Goal: Information Seeking & Learning: Check status

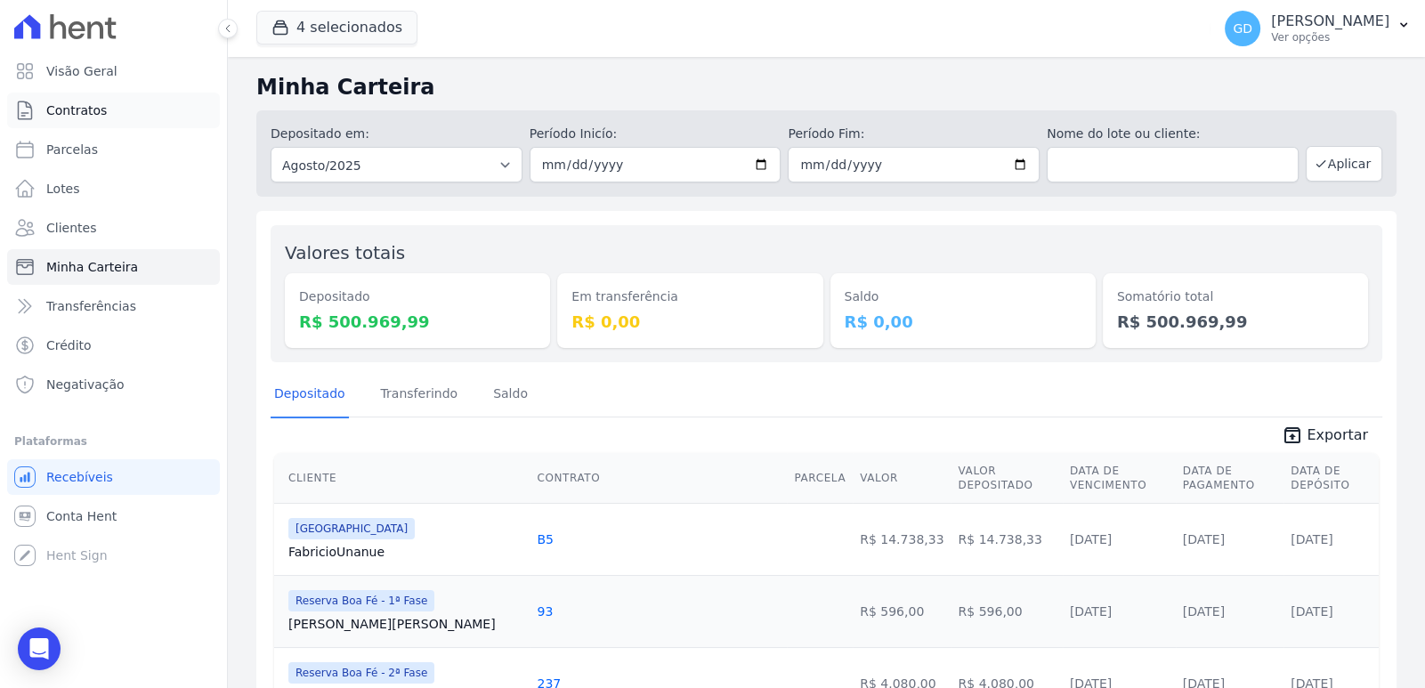
click at [76, 121] on link "Contratos" at bounding box center [113, 111] width 213 height 36
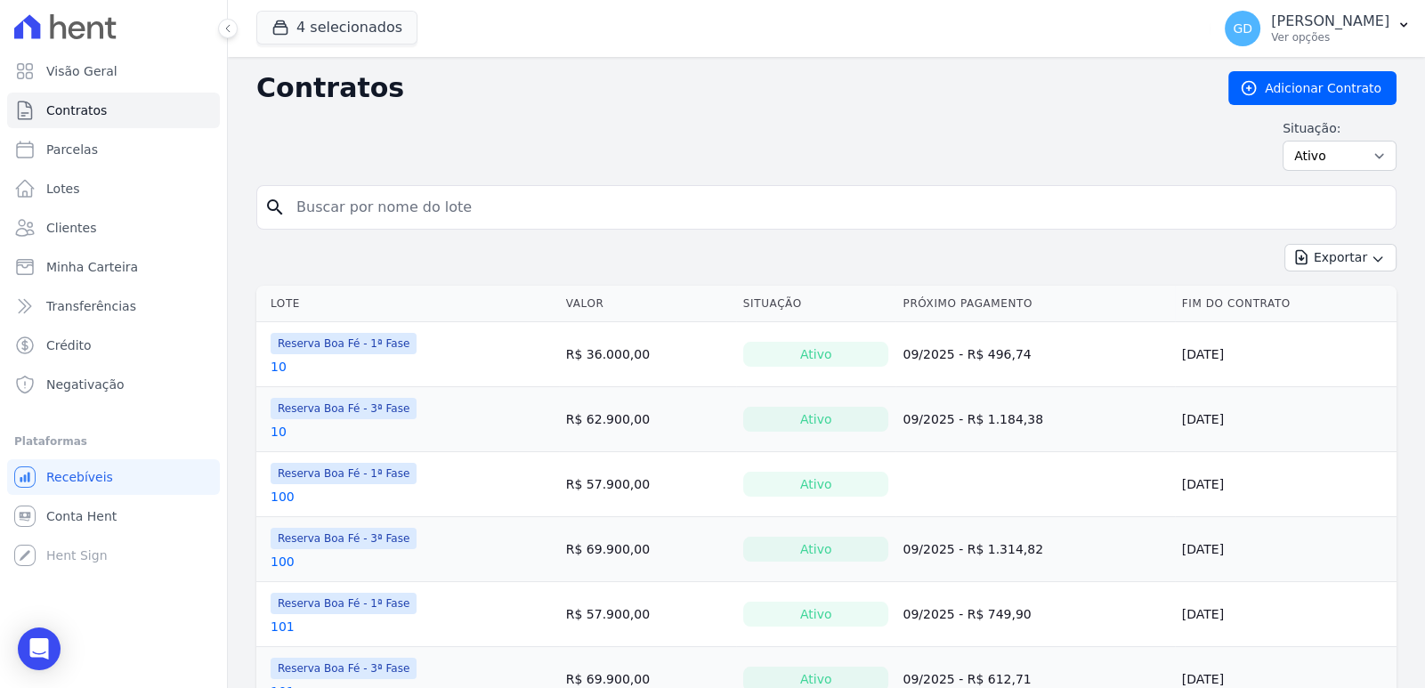
drag, startPoint x: 492, startPoint y: 207, endPoint x: 445, endPoint y: 169, distance: 60.8
click at [492, 207] on input "search" at bounding box center [837, 208] width 1103 height 36
click at [344, 29] on button "4 selecionados" at bounding box center [336, 28] width 161 height 34
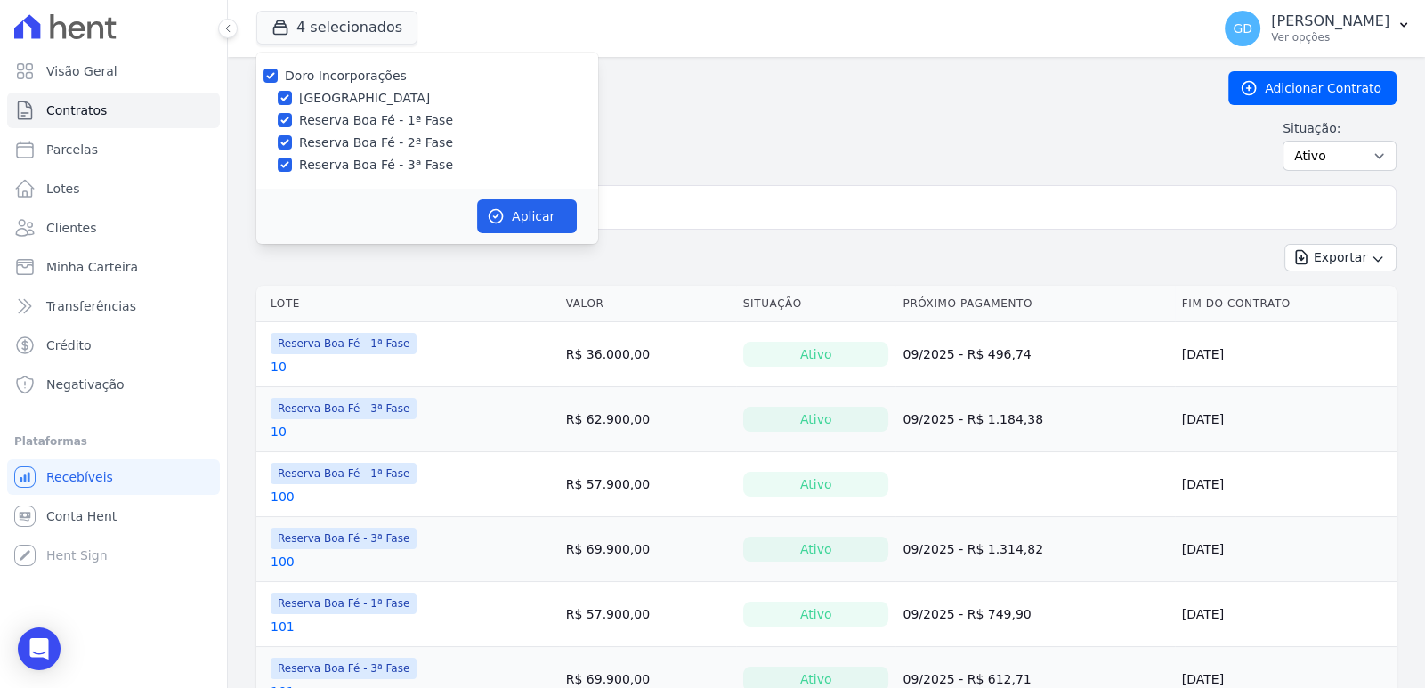
click at [341, 77] on label "Doro Incorporações" at bounding box center [346, 76] width 122 height 14
click at [278, 77] on input "Doro Incorporações" at bounding box center [270, 76] width 14 height 14
checkbox input "false"
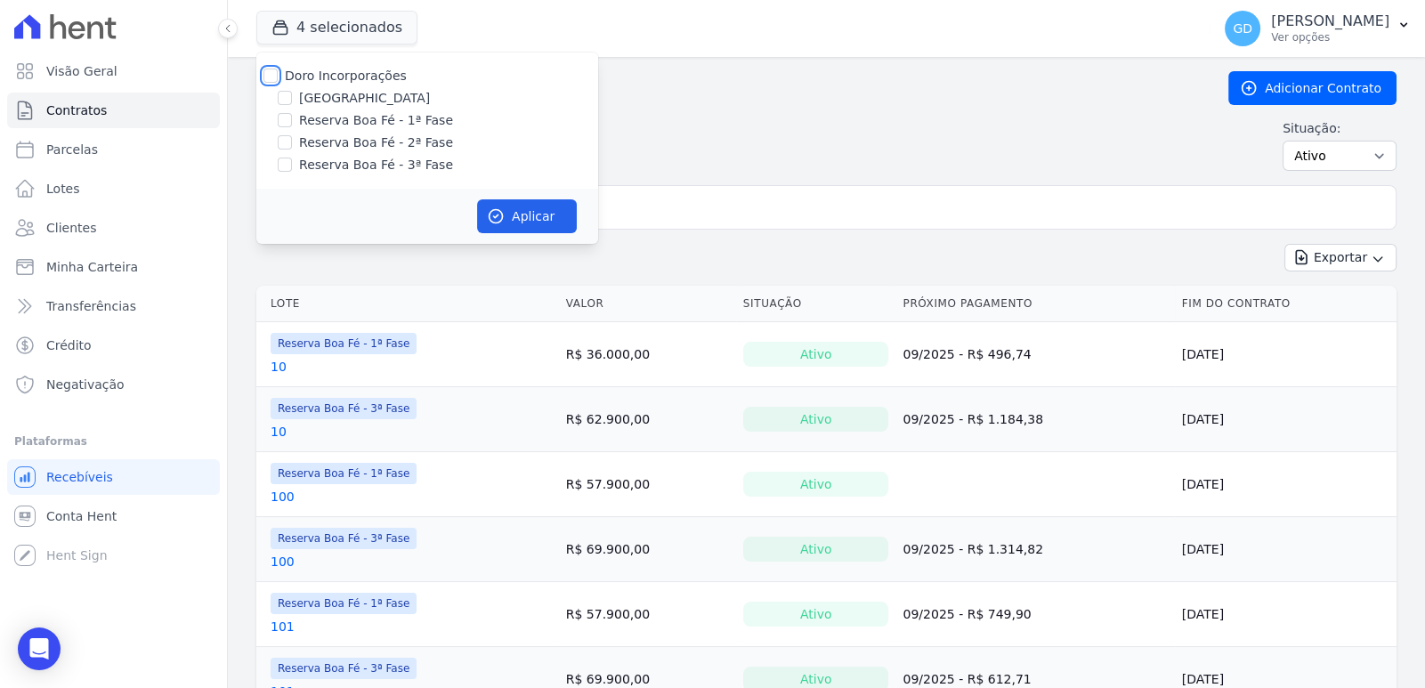
checkbox input "false"
click at [342, 96] on label "[GEOGRAPHIC_DATA]" at bounding box center [364, 98] width 131 height 19
click at [292, 96] on input "[GEOGRAPHIC_DATA]" at bounding box center [285, 98] width 14 height 14
checkbox input "true"
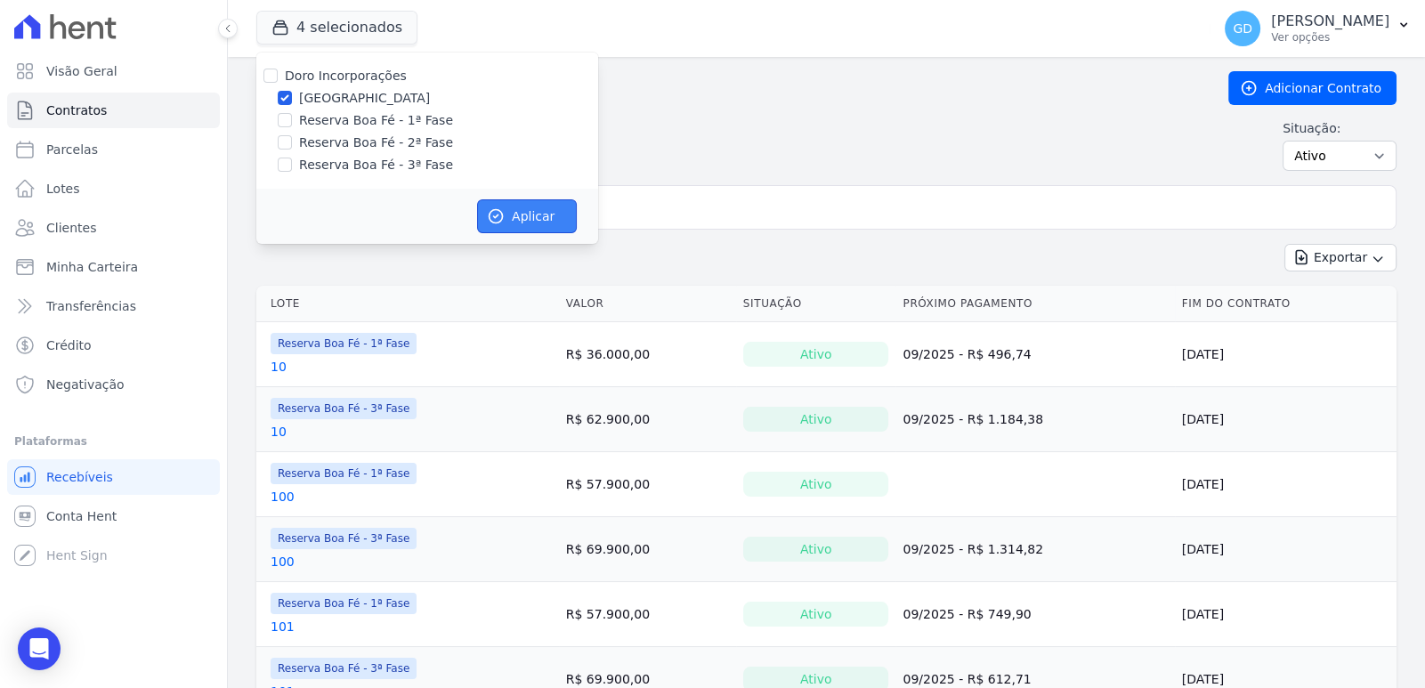
click at [539, 223] on button "Aplicar" at bounding box center [527, 216] width 100 height 34
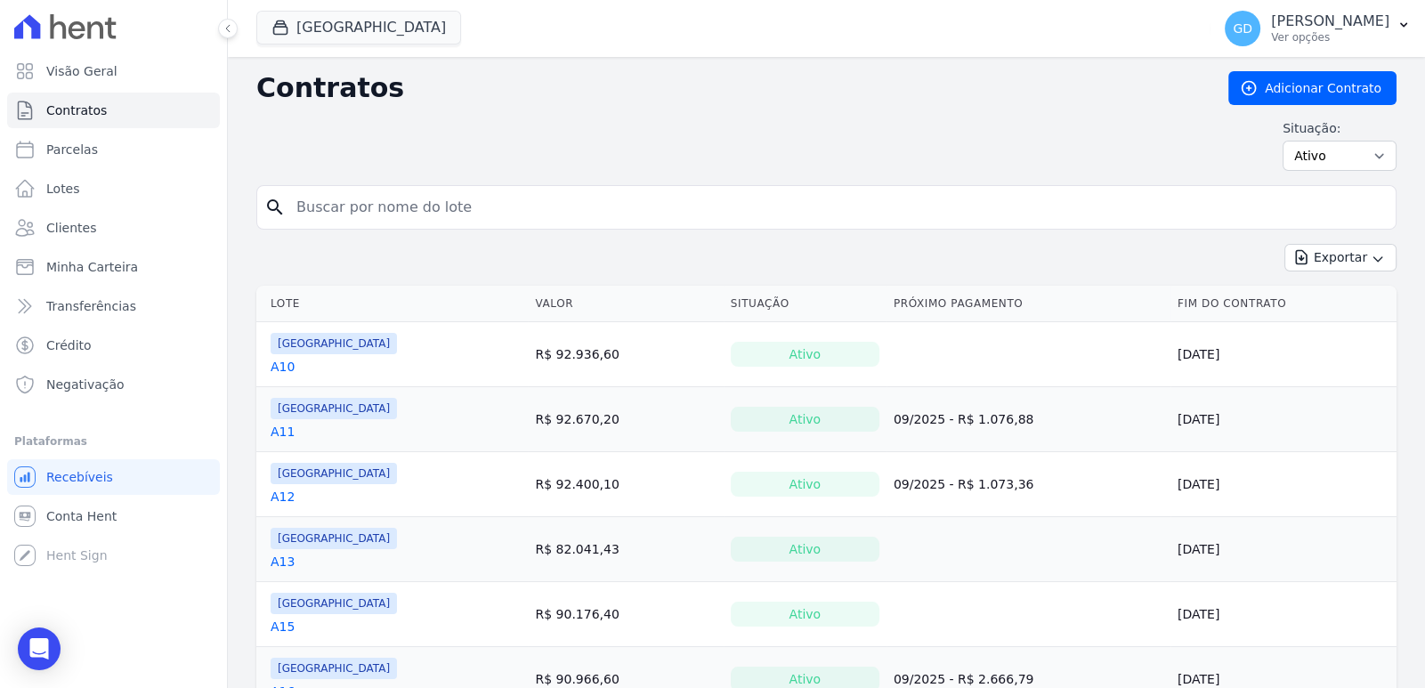
click at [711, 211] on input "search" at bounding box center [837, 208] width 1103 height 36
type input "a"
type input "A6"
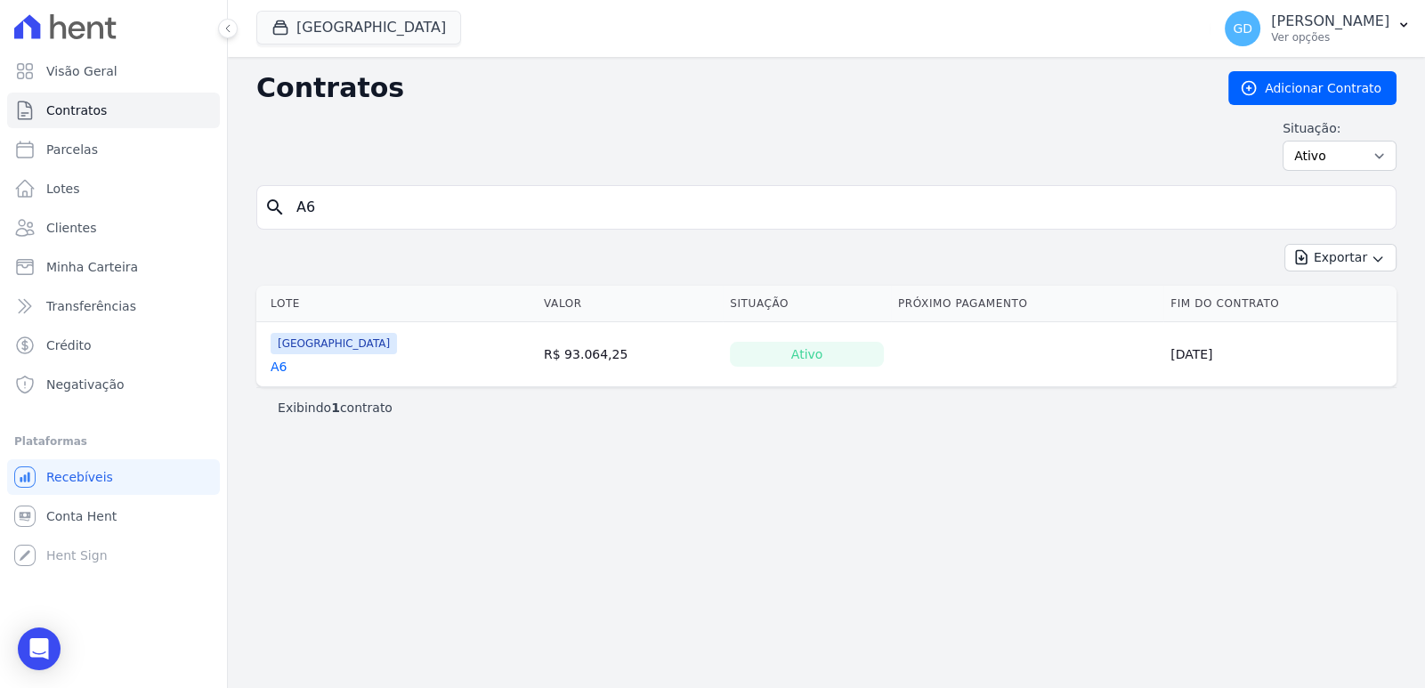
click at [267, 369] on td "[GEOGRAPHIC_DATA] A6" at bounding box center [396, 354] width 280 height 64
click at [273, 363] on link "A6" at bounding box center [279, 367] width 16 height 18
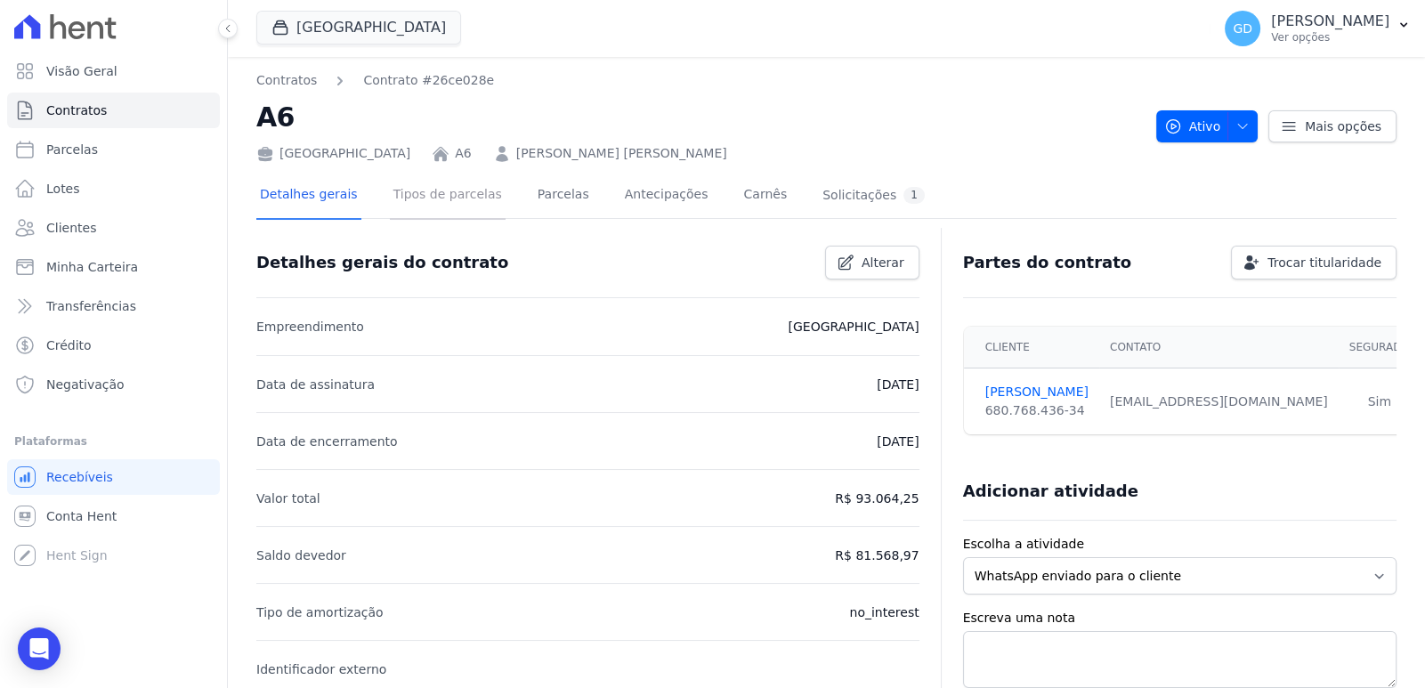
click at [455, 195] on link "Tipos de parcelas" at bounding box center [448, 196] width 116 height 47
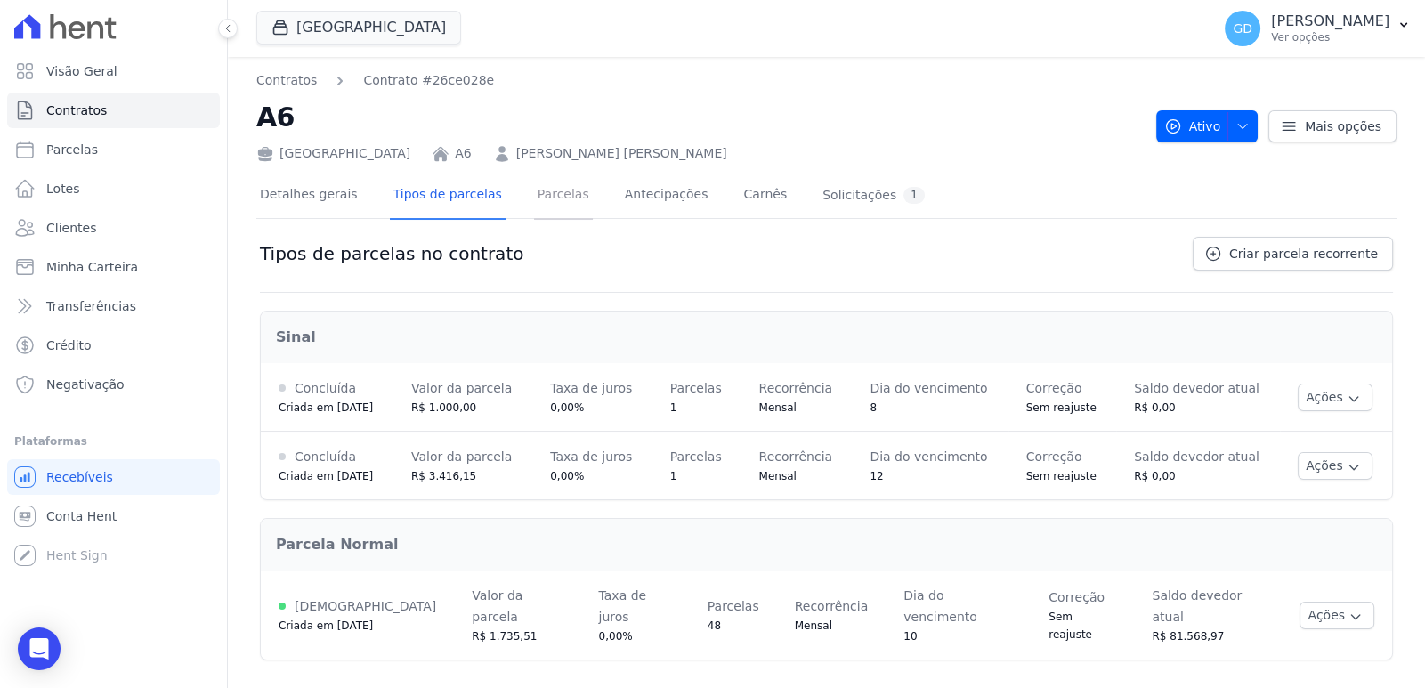
click at [547, 193] on link "Parcelas" at bounding box center [563, 196] width 59 height 47
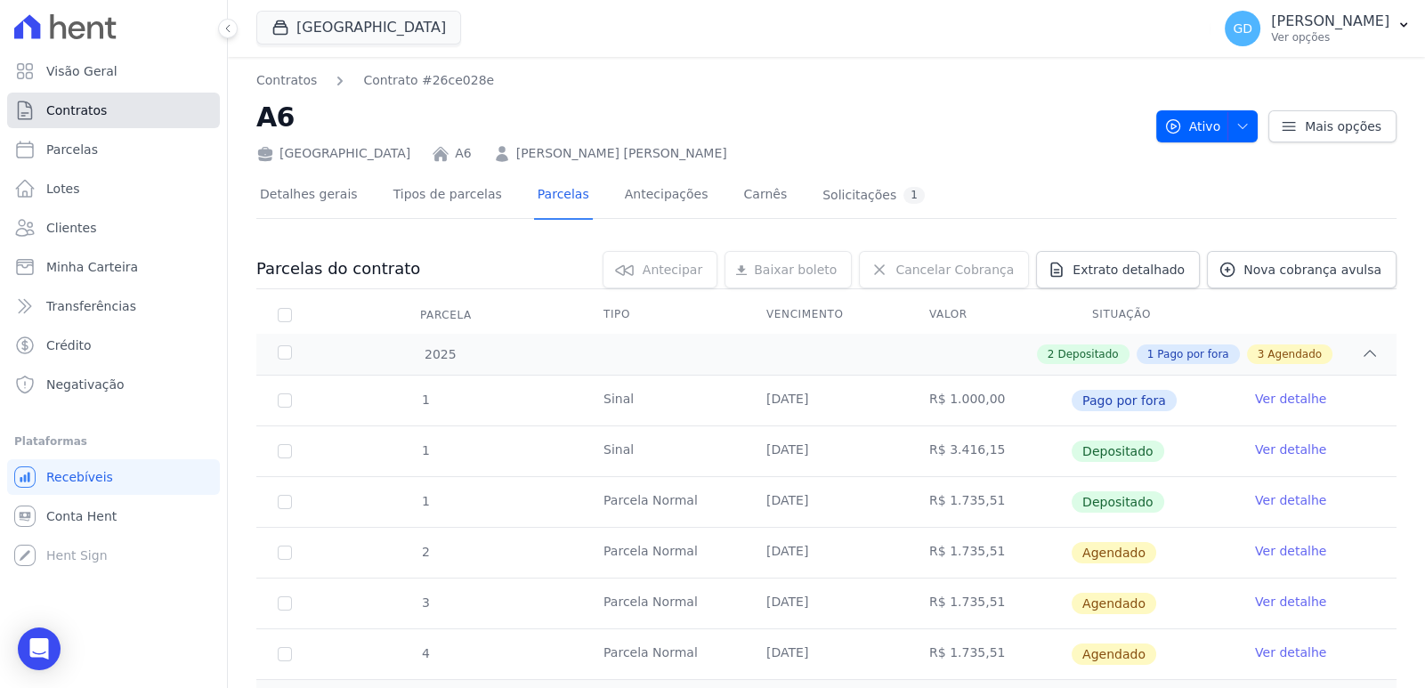
click at [107, 106] on link "Contratos" at bounding box center [113, 111] width 213 height 36
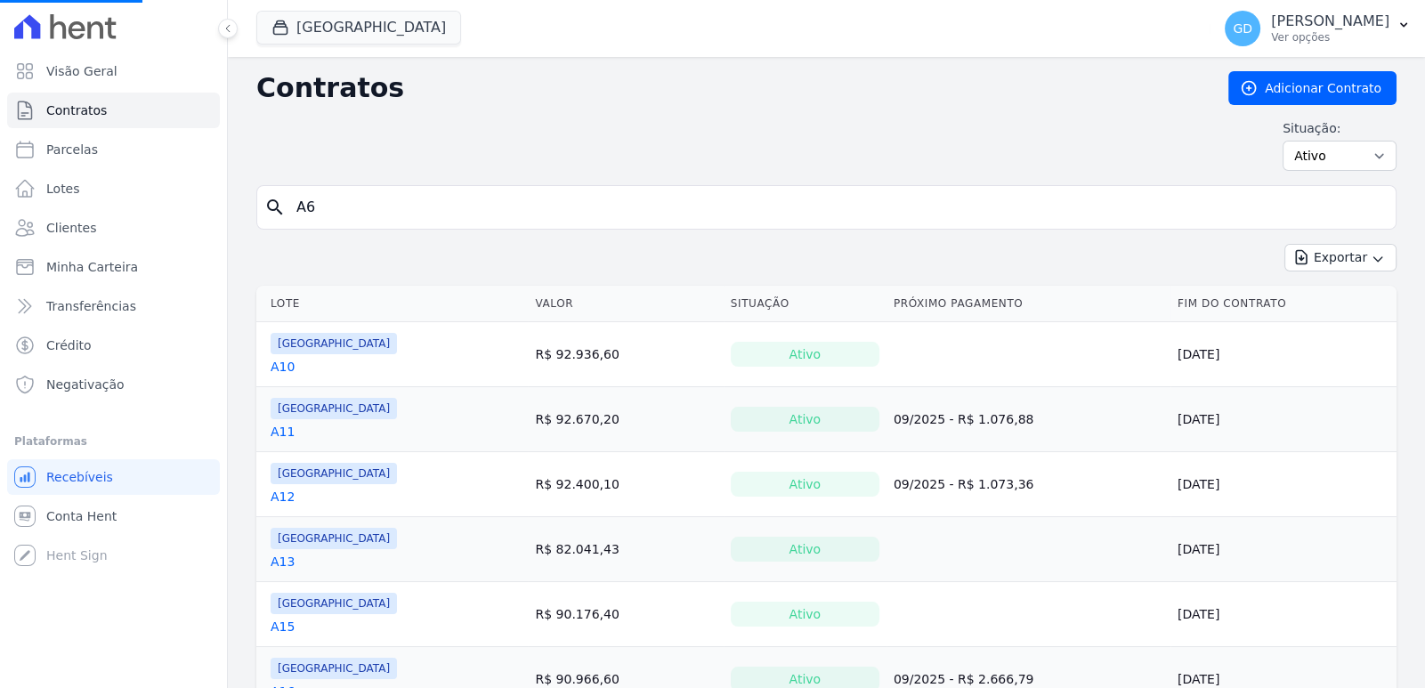
click at [425, 221] on input "A6" at bounding box center [837, 208] width 1103 height 36
click at [442, 209] on input "search" at bounding box center [837, 208] width 1103 height 36
type input "g19"
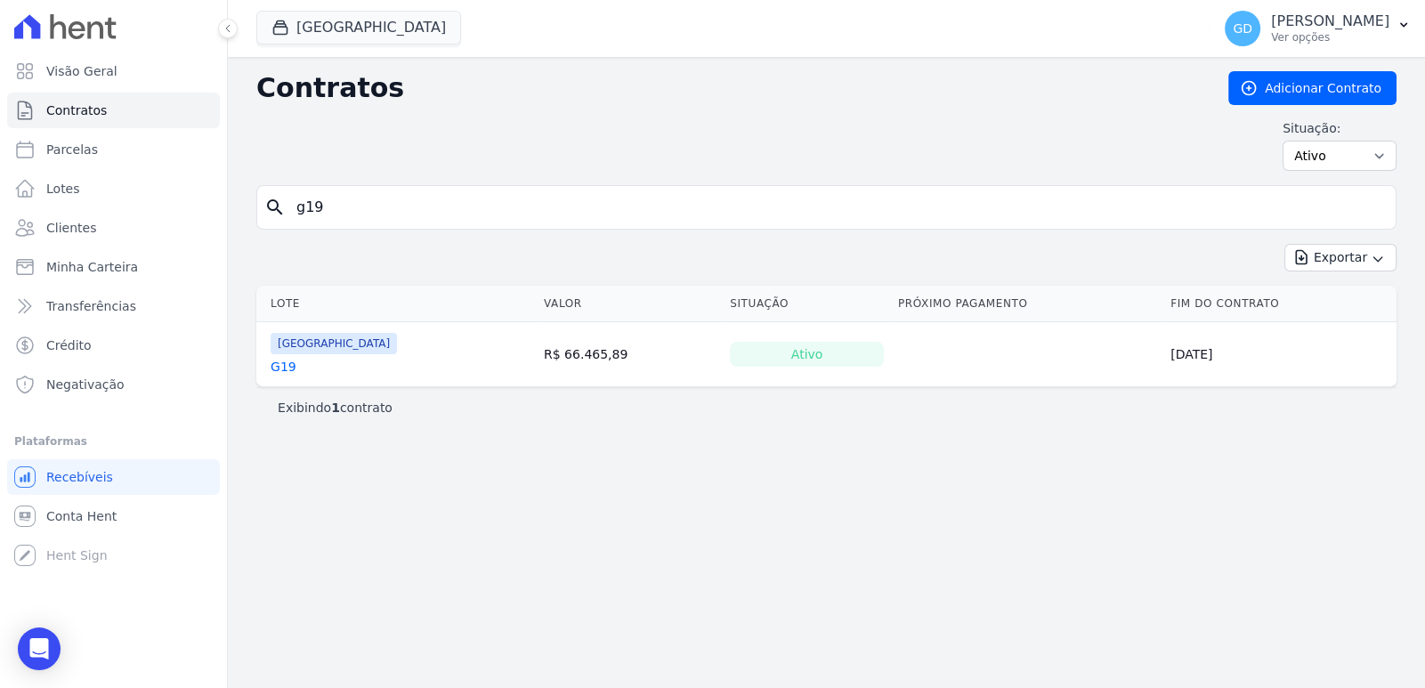
click at [285, 360] on link "G19" at bounding box center [284, 367] width 26 height 18
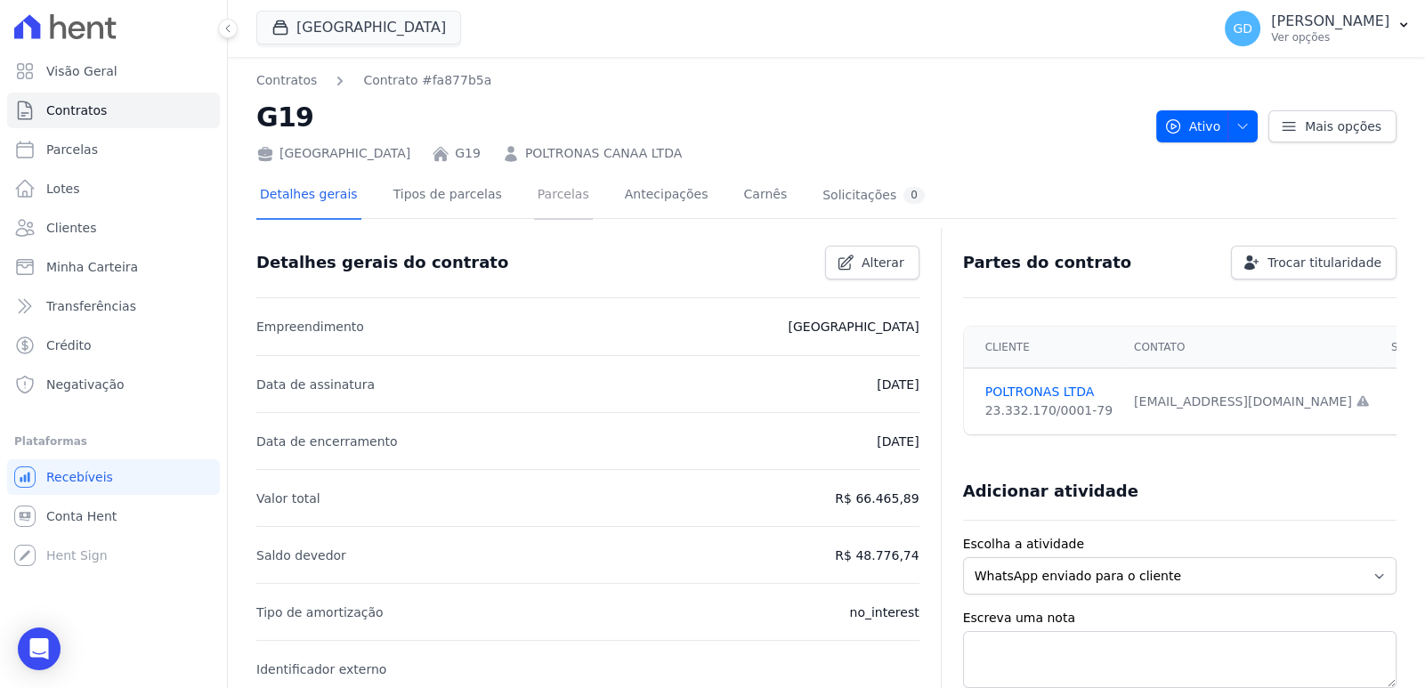
click at [546, 184] on link "Parcelas" at bounding box center [563, 196] width 59 height 47
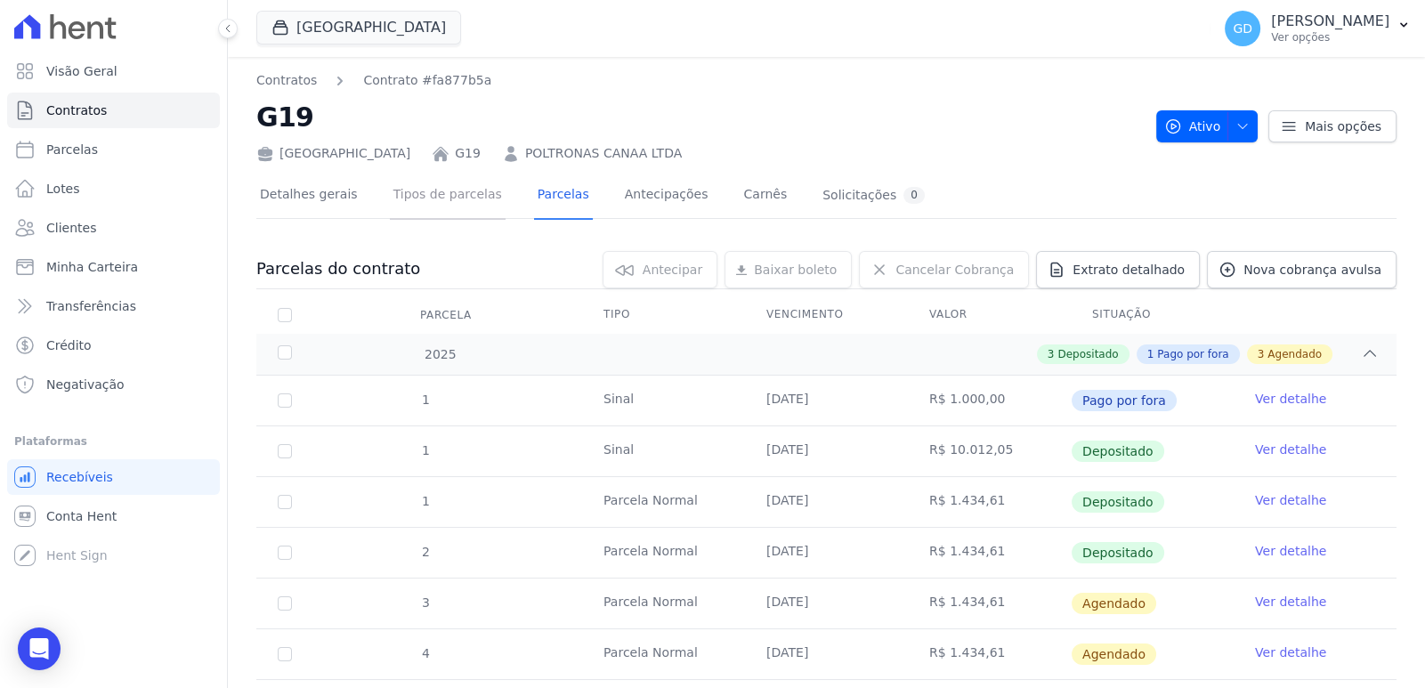
click at [457, 193] on link "Tipos de parcelas" at bounding box center [448, 196] width 116 height 47
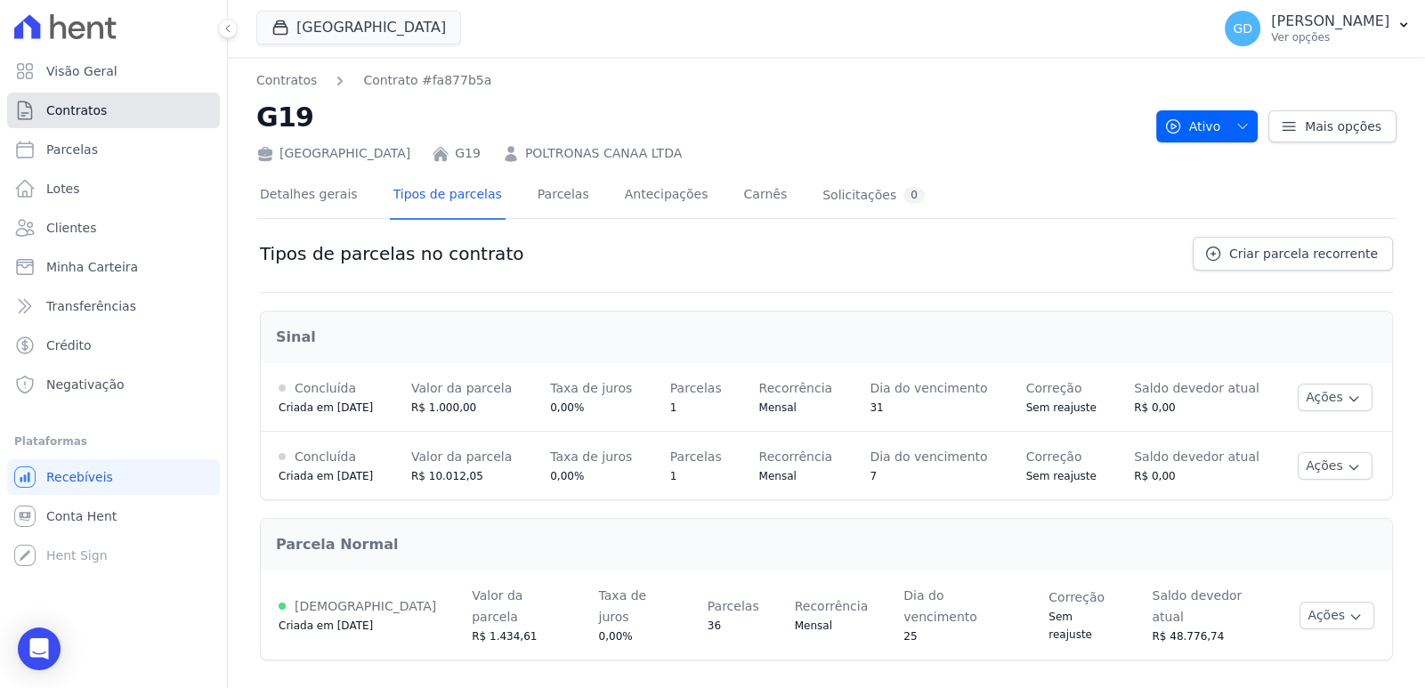
click at [85, 116] on span "Contratos" at bounding box center [76, 110] width 61 height 18
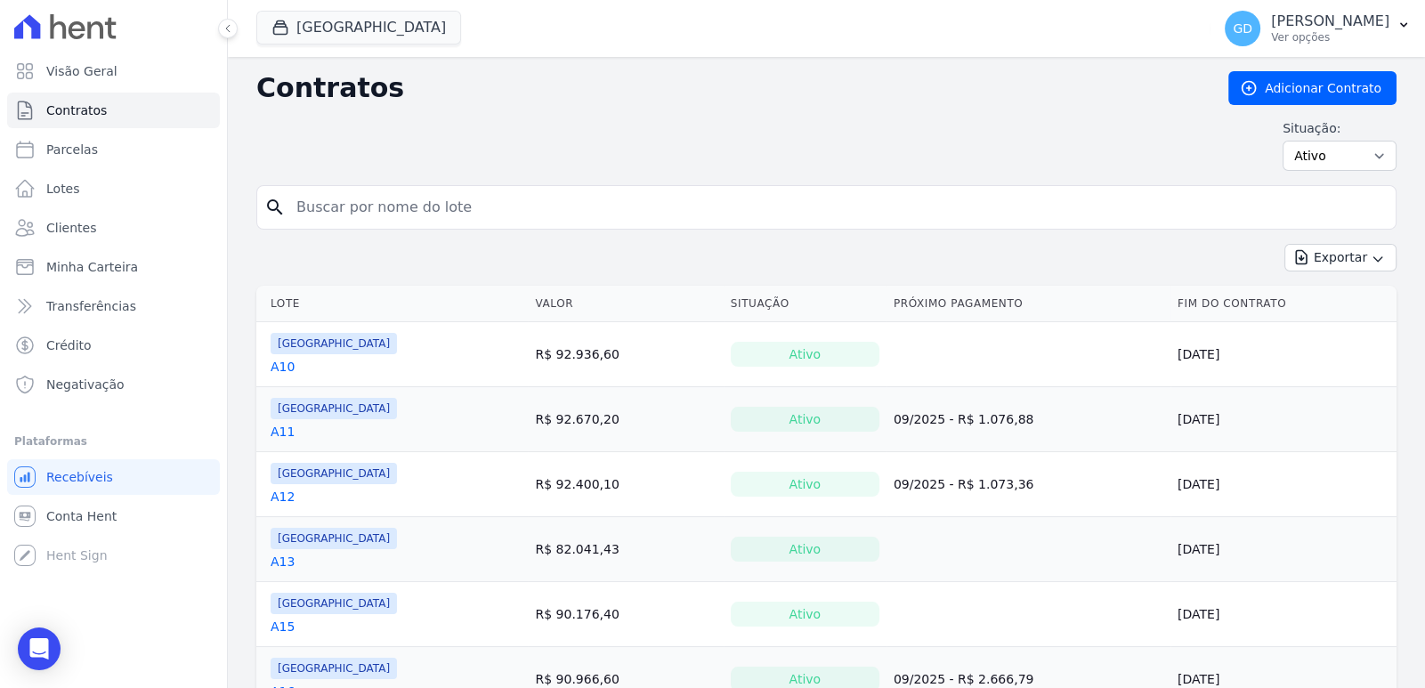
click at [372, 207] on input "search" at bounding box center [837, 208] width 1103 height 36
type input "H3"
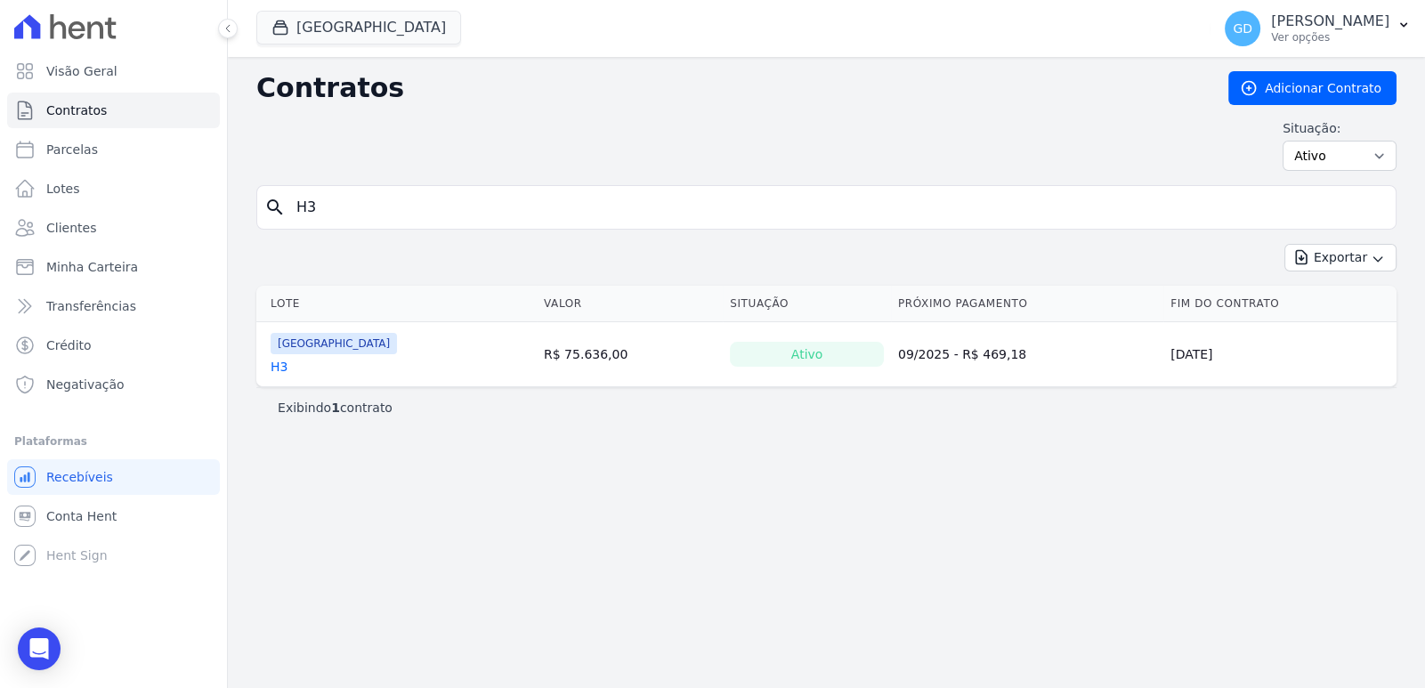
click at [271, 366] on link "H3" at bounding box center [279, 367] width 17 height 18
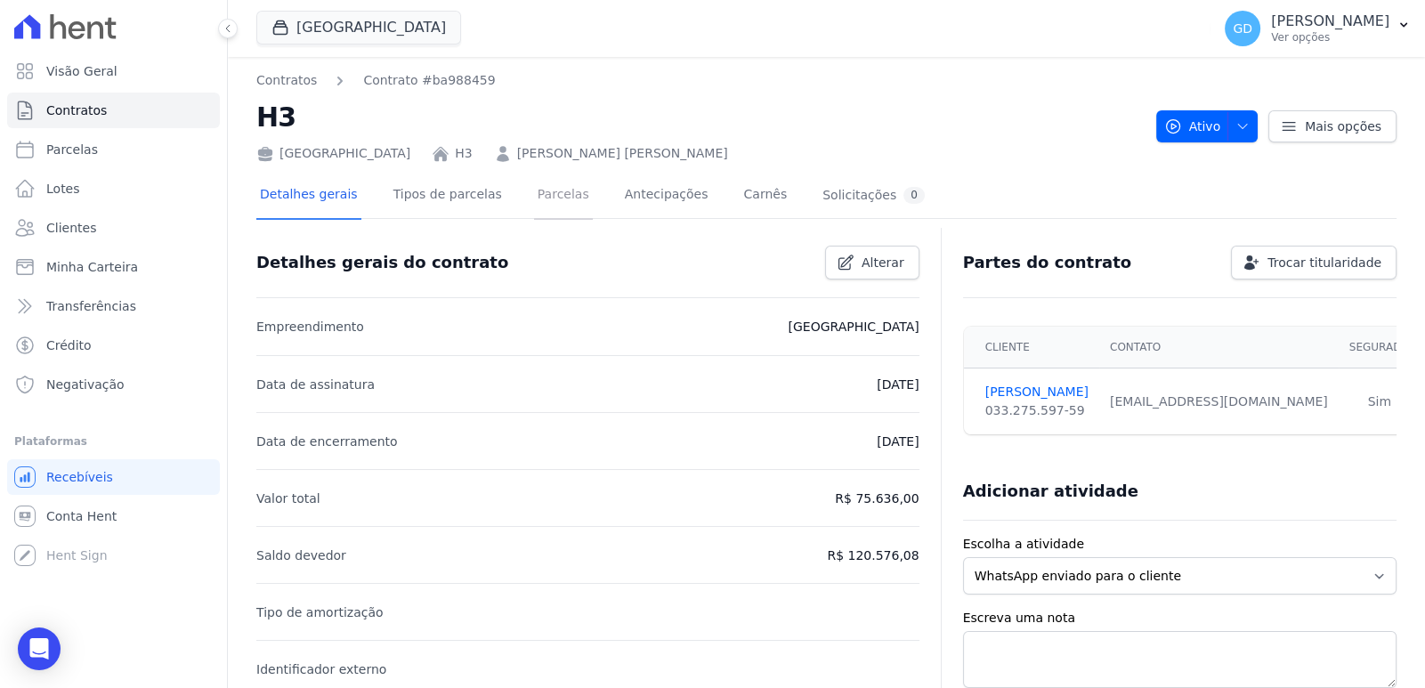
click at [555, 195] on link "Parcelas" at bounding box center [563, 196] width 59 height 47
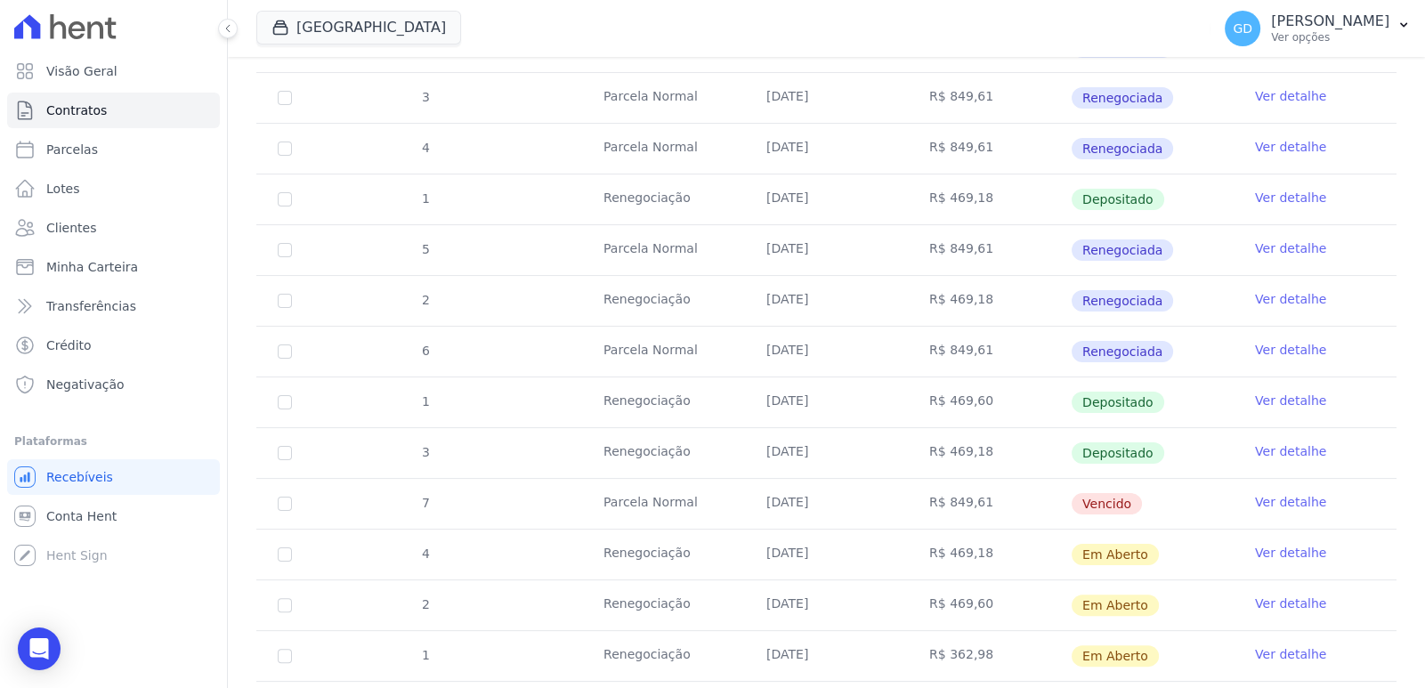
scroll to position [623, 0]
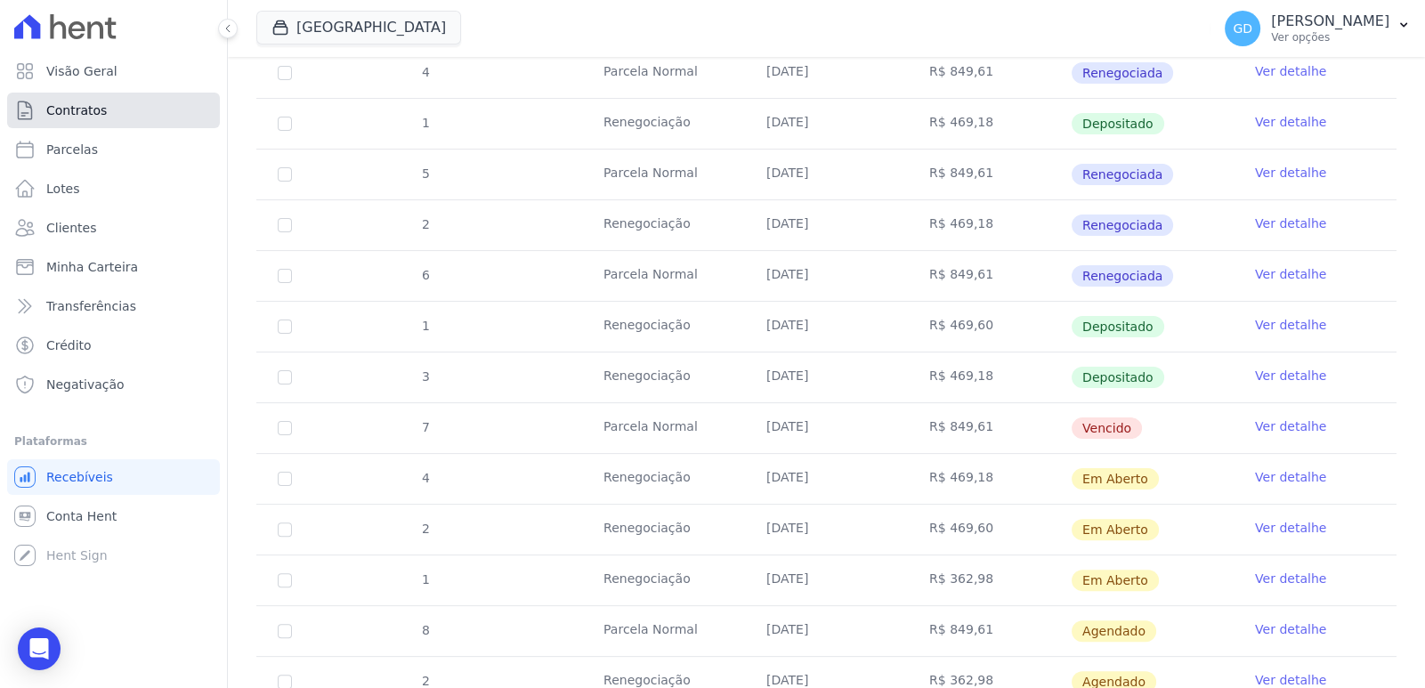
click at [100, 101] on span "Contratos" at bounding box center [76, 110] width 61 height 18
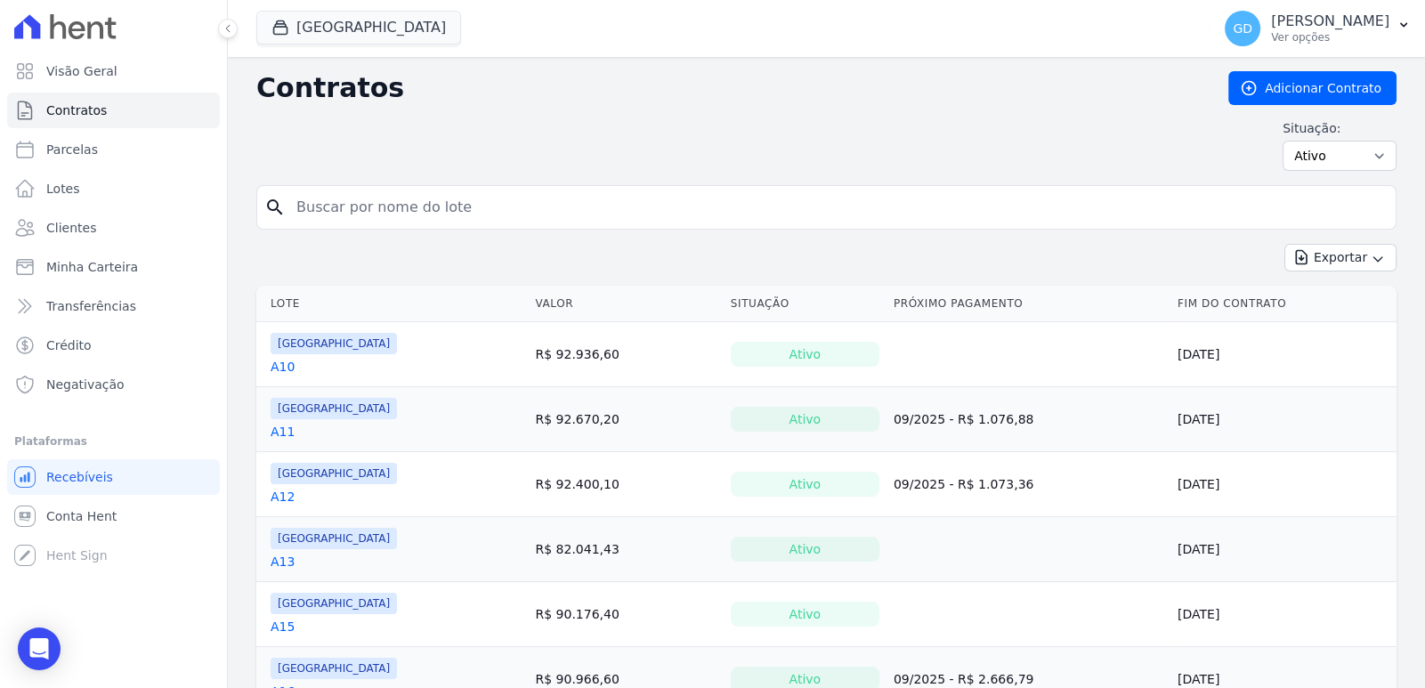
click at [530, 207] on input "search" at bounding box center [837, 208] width 1103 height 36
type input "e2"
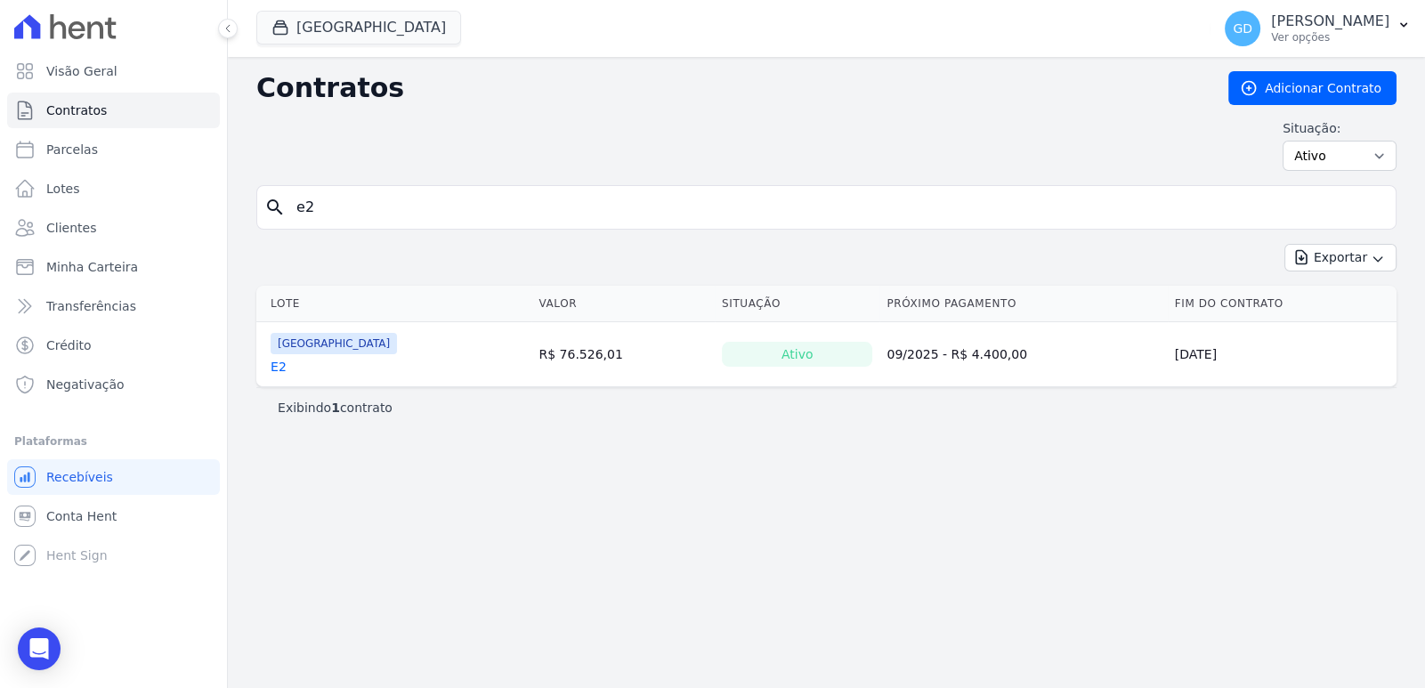
click at [277, 363] on link "E2" at bounding box center [279, 367] width 16 height 18
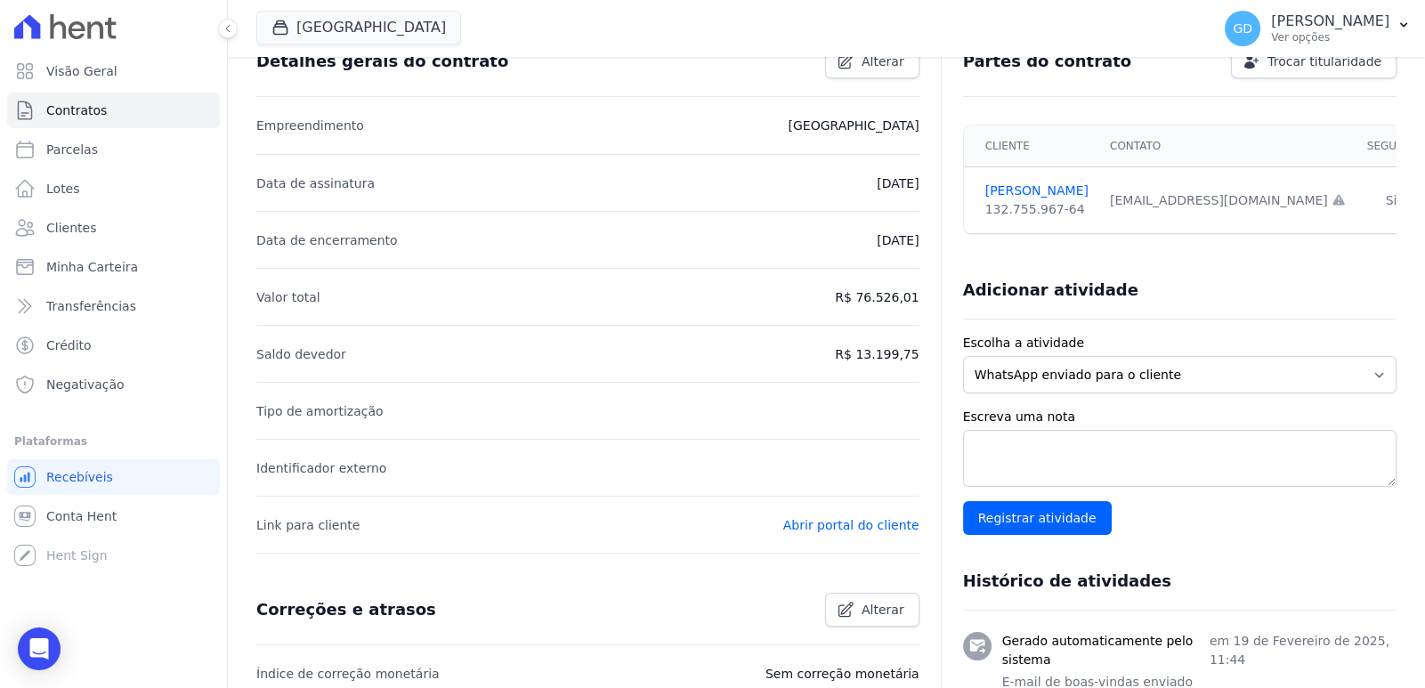
scroll to position [88, 0]
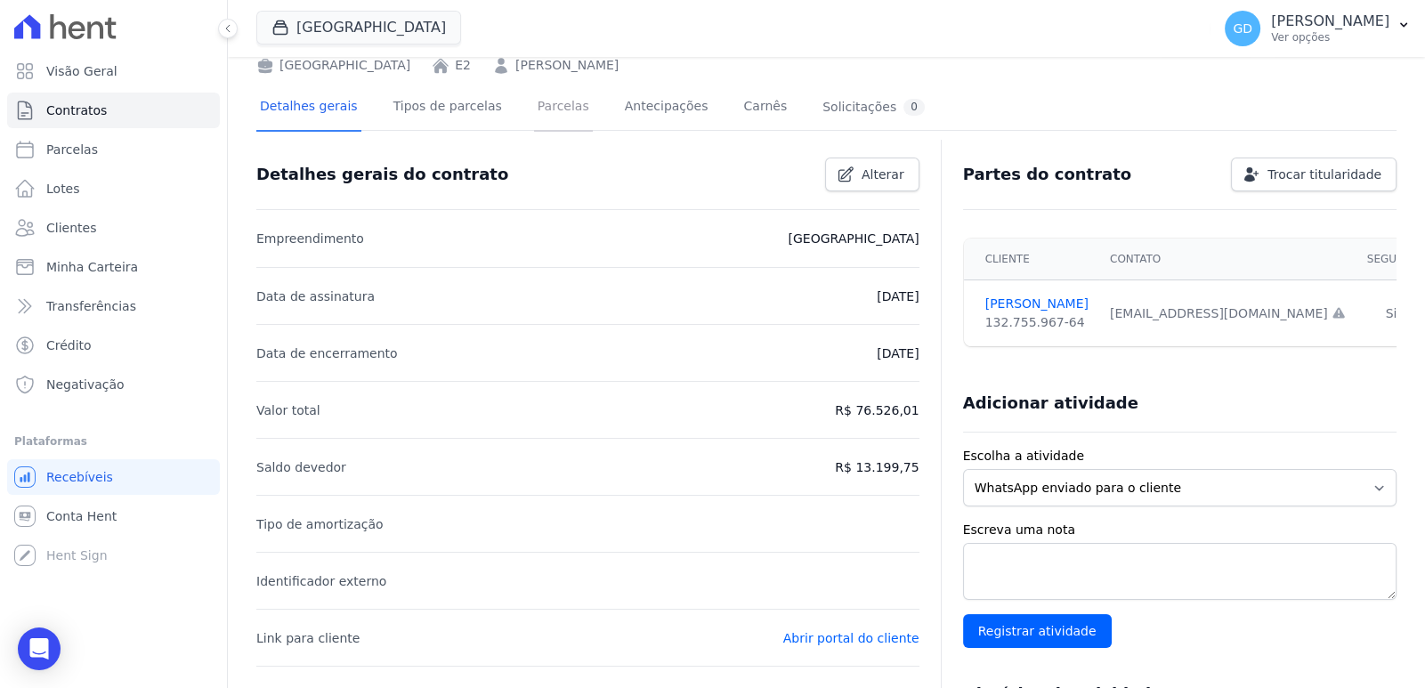
click at [542, 103] on link "Parcelas" at bounding box center [563, 108] width 59 height 47
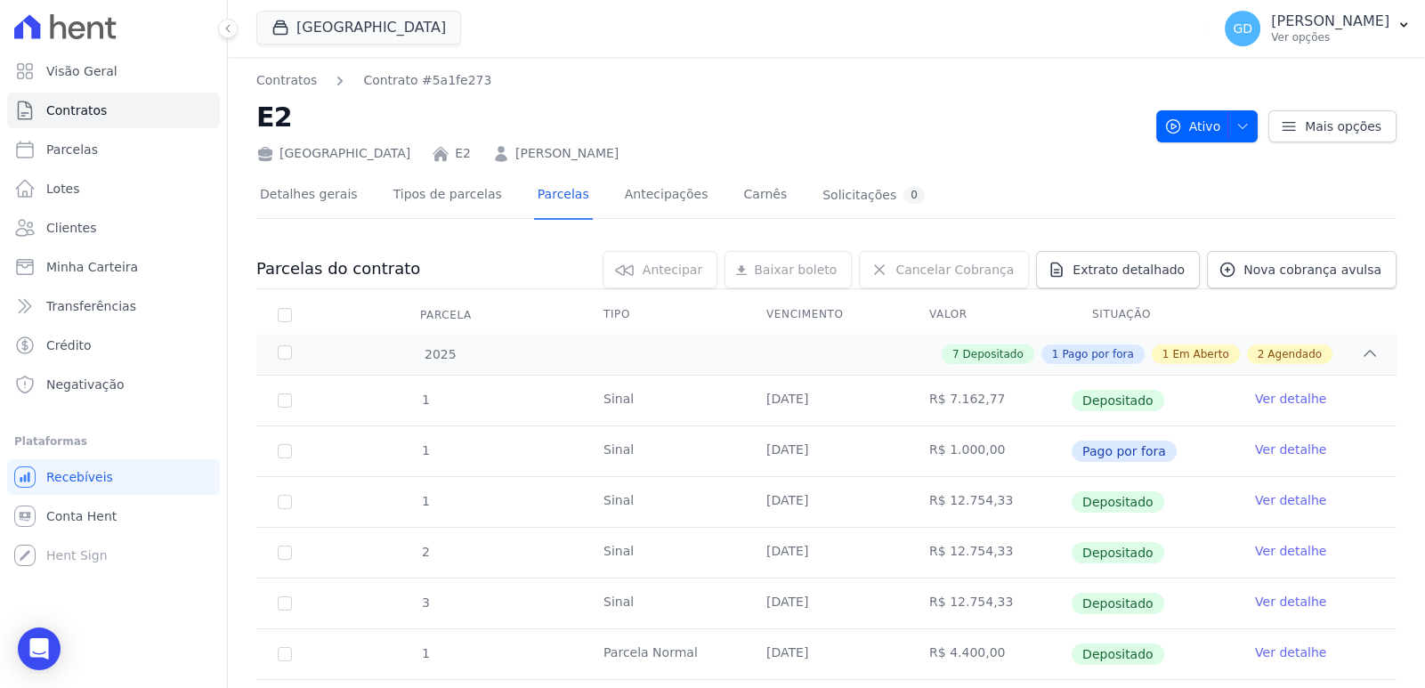
click at [308, 157] on div "[GEOGRAPHIC_DATA]" at bounding box center [333, 153] width 154 height 19
click at [103, 114] on link "Contratos" at bounding box center [113, 111] width 213 height 36
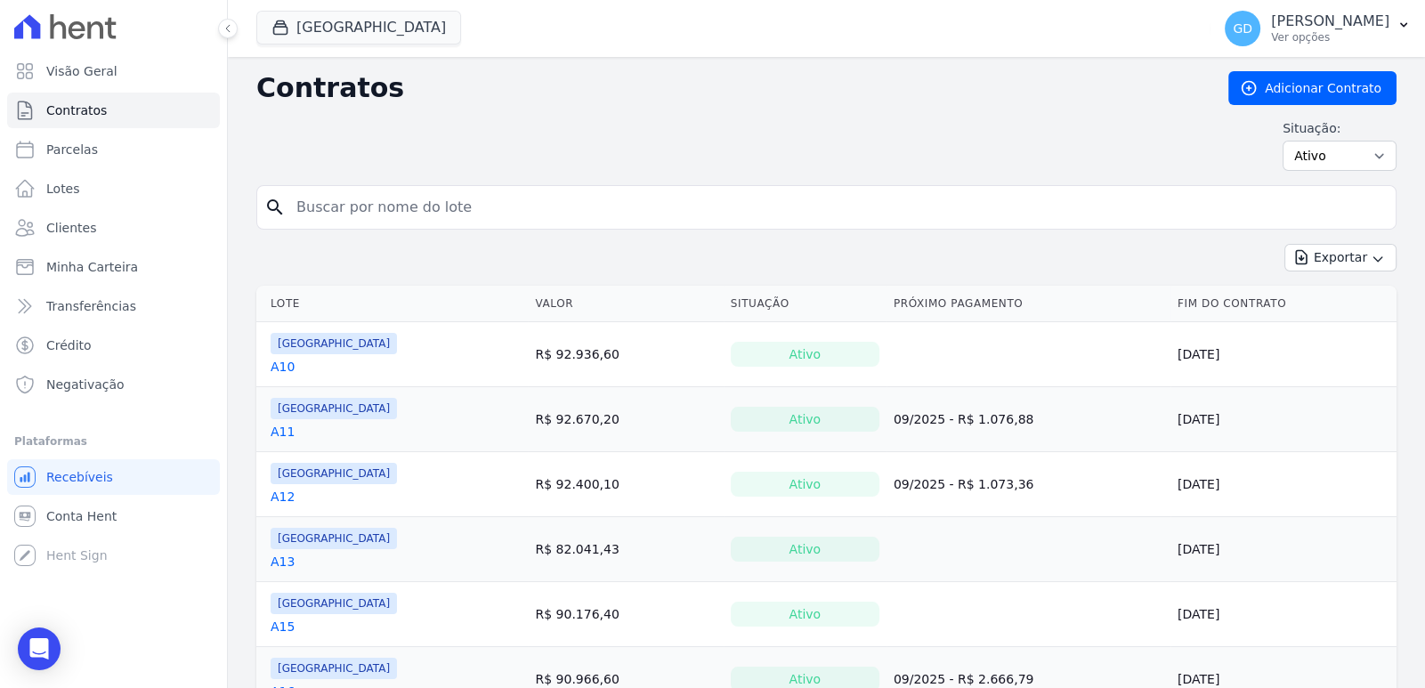
click at [400, 219] on input "search" at bounding box center [837, 208] width 1103 height 36
type input "h4"
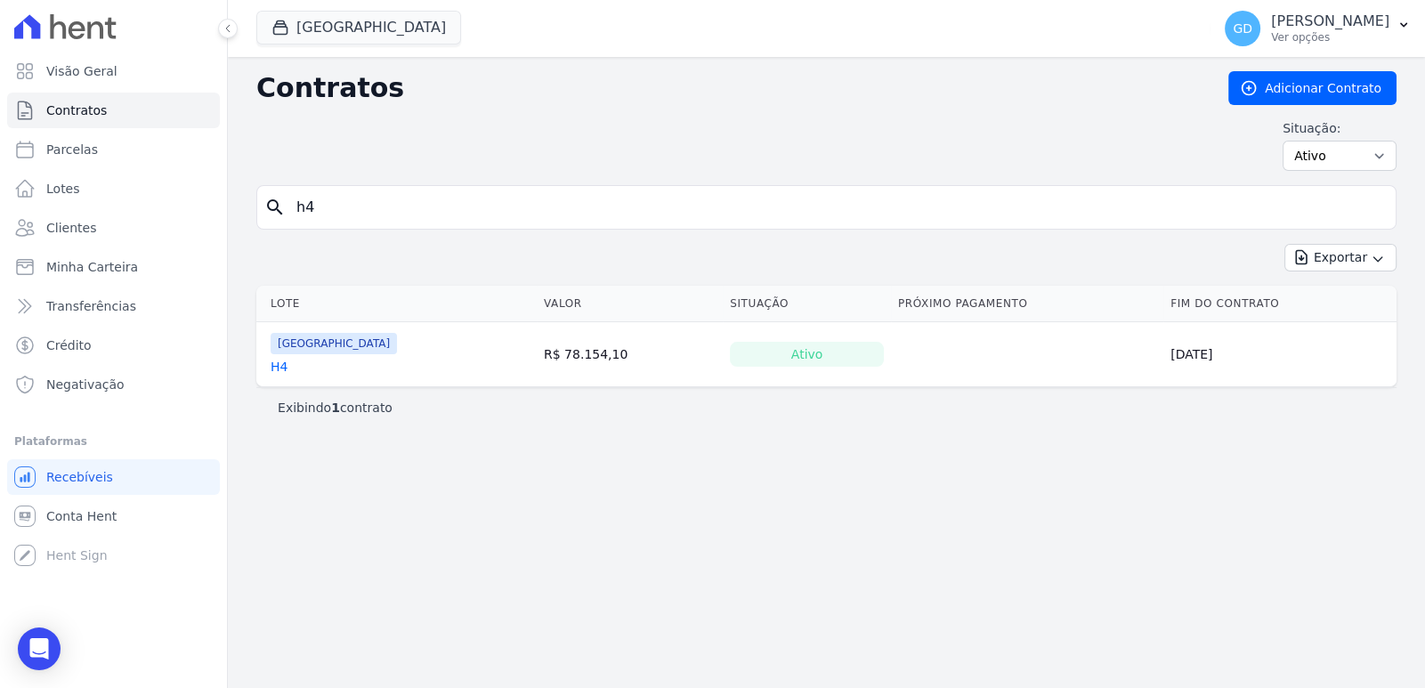
click at [271, 378] on td "[GEOGRAPHIC_DATA] H4" at bounding box center [396, 354] width 280 height 64
click at [272, 368] on link "H4" at bounding box center [279, 367] width 17 height 18
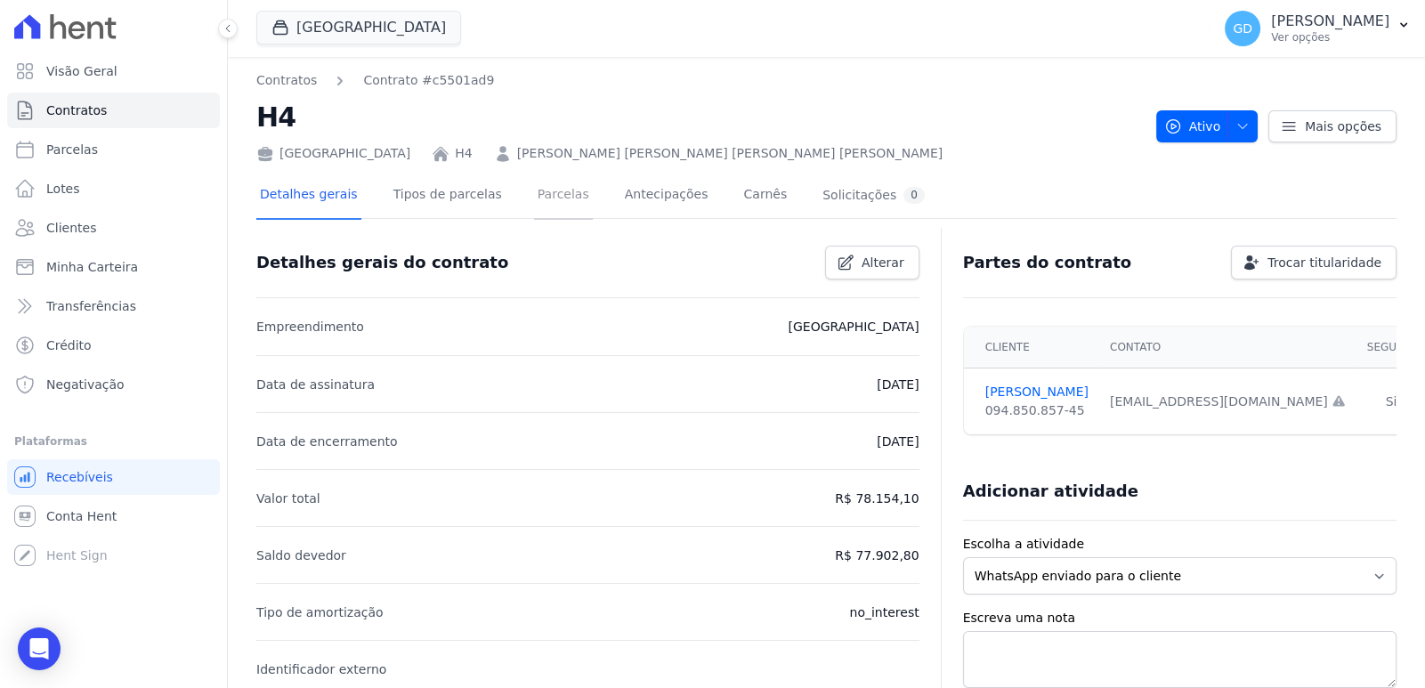
click at [534, 202] on link "Parcelas" at bounding box center [563, 196] width 59 height 47
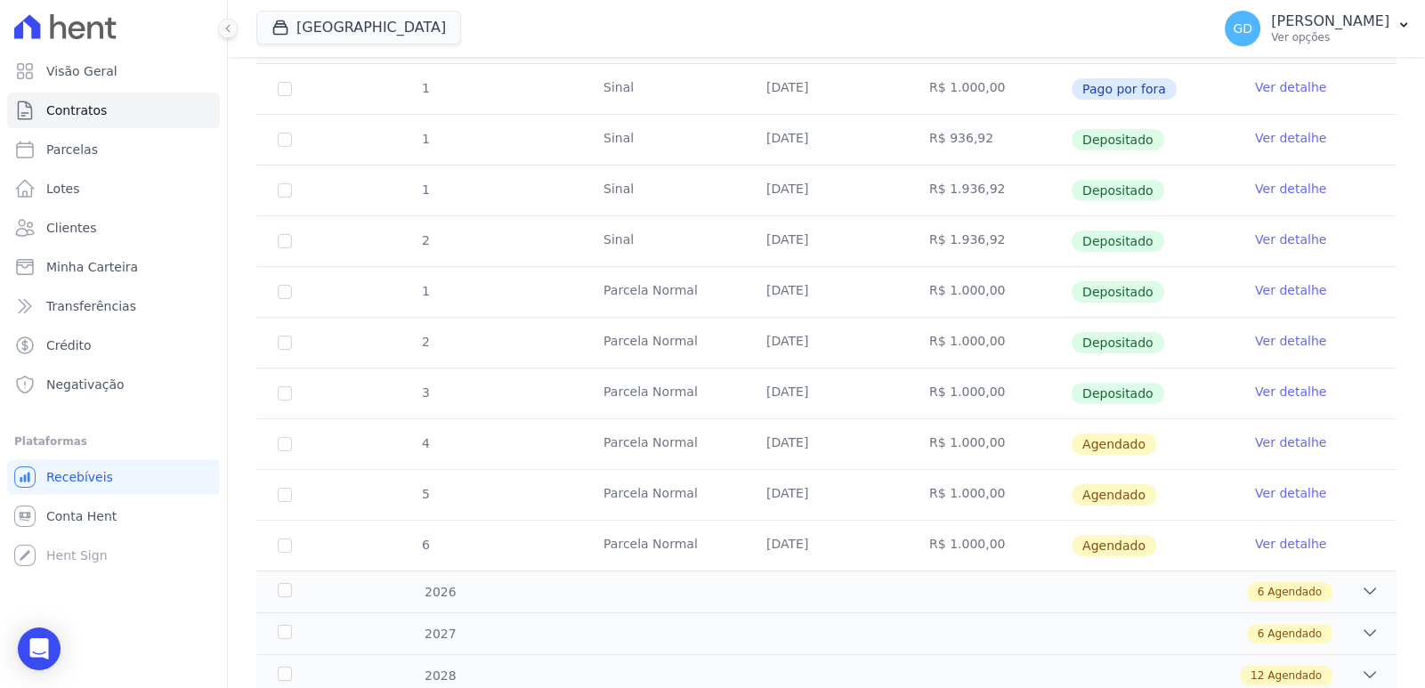
scroll to position [410, 0]
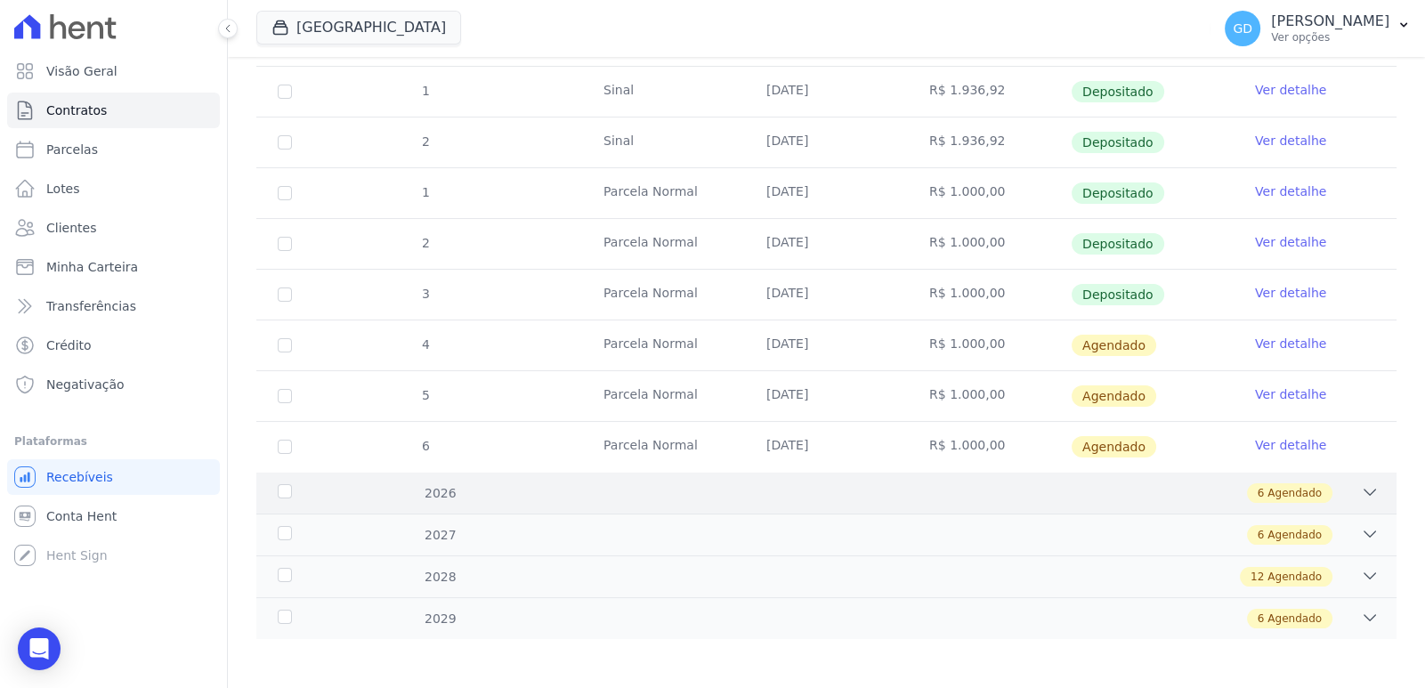
click at [921, 486] on div "6 Agendado" at bounding box center [881, 493] width 993 height 20
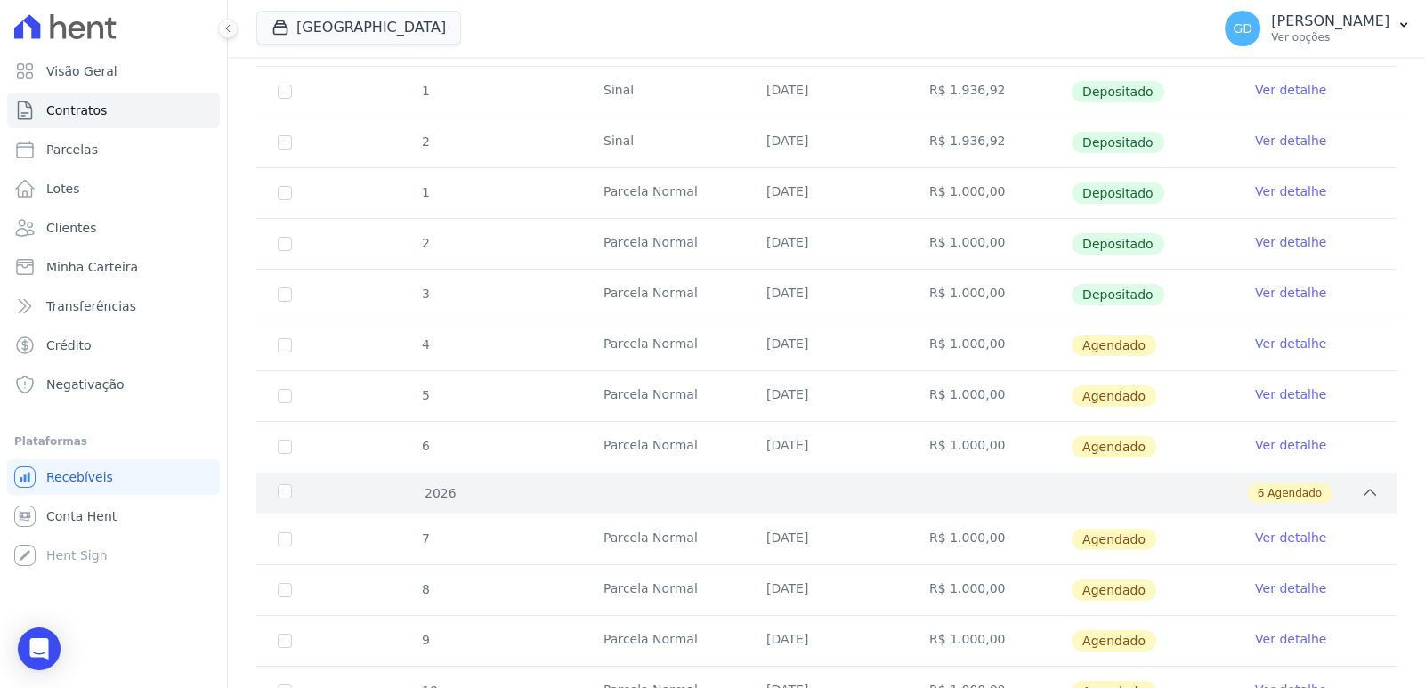
click at [921, 486] on div "6 Agendado" at bounding box center [881, 493] width 993 height 20
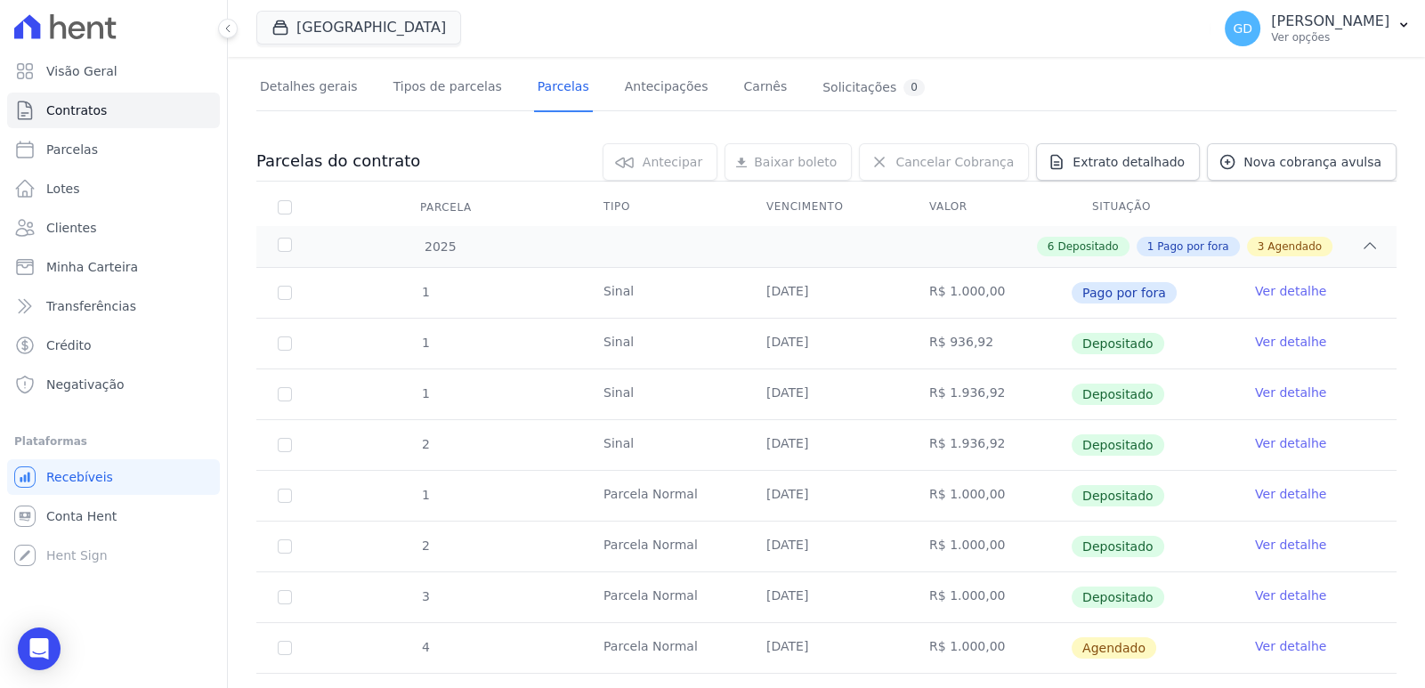
scroll to position [0, 0]
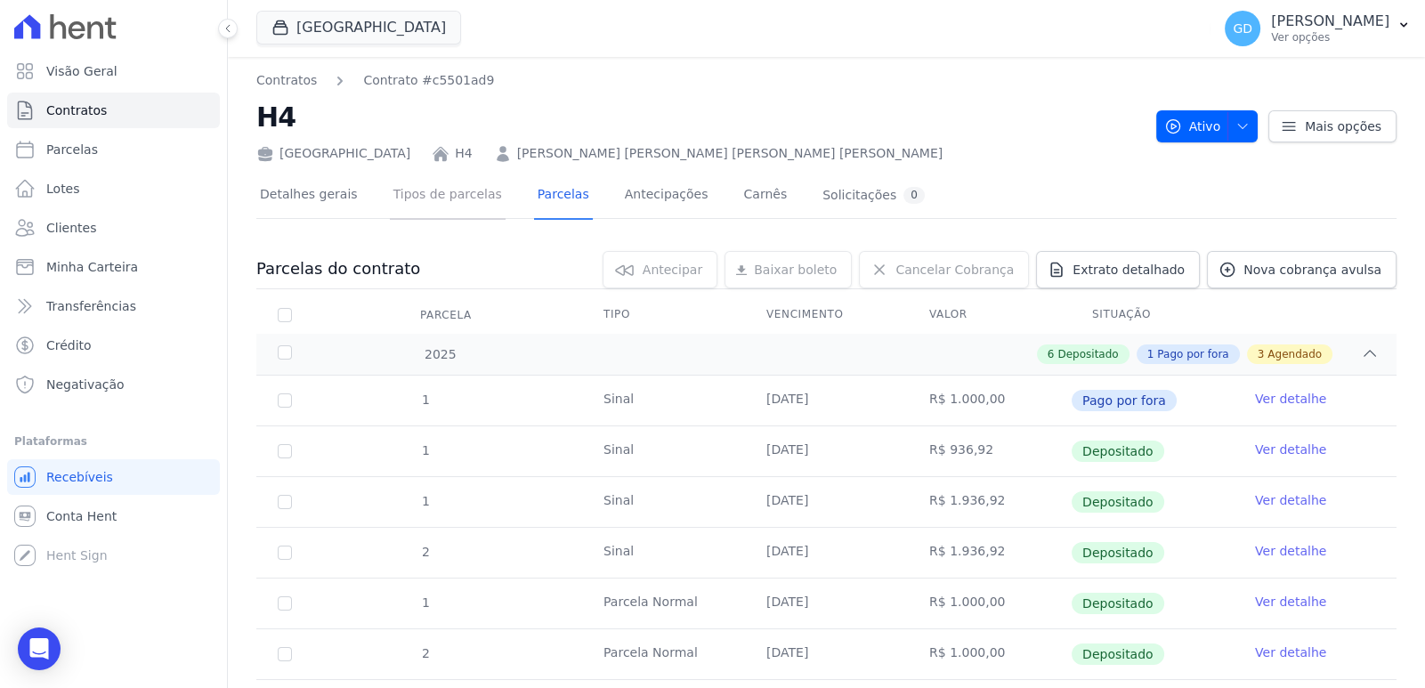
click at [399, 187] on link "Tipos de parcelas" at bounding box center [448, 196] width 116 height 47
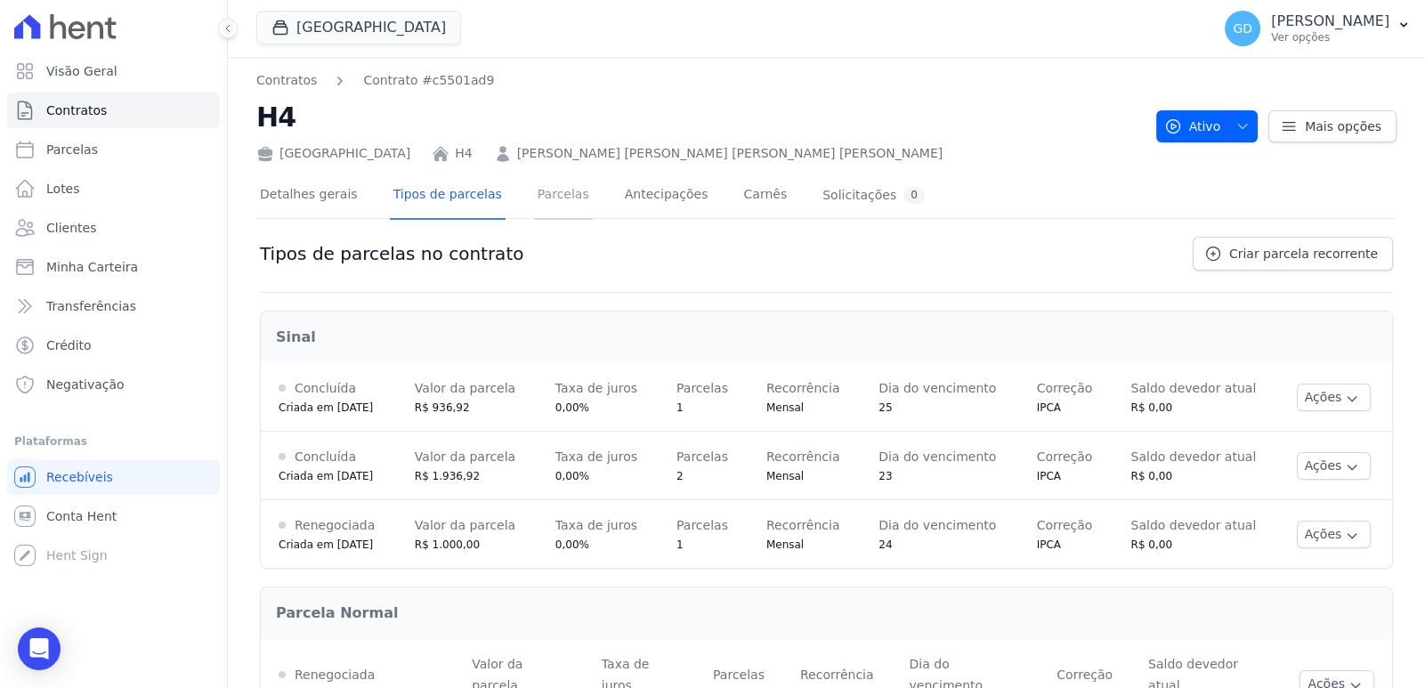
click at [534, 206] on link "Parcelas" at bounding box center [563, 196] width 59 height 47
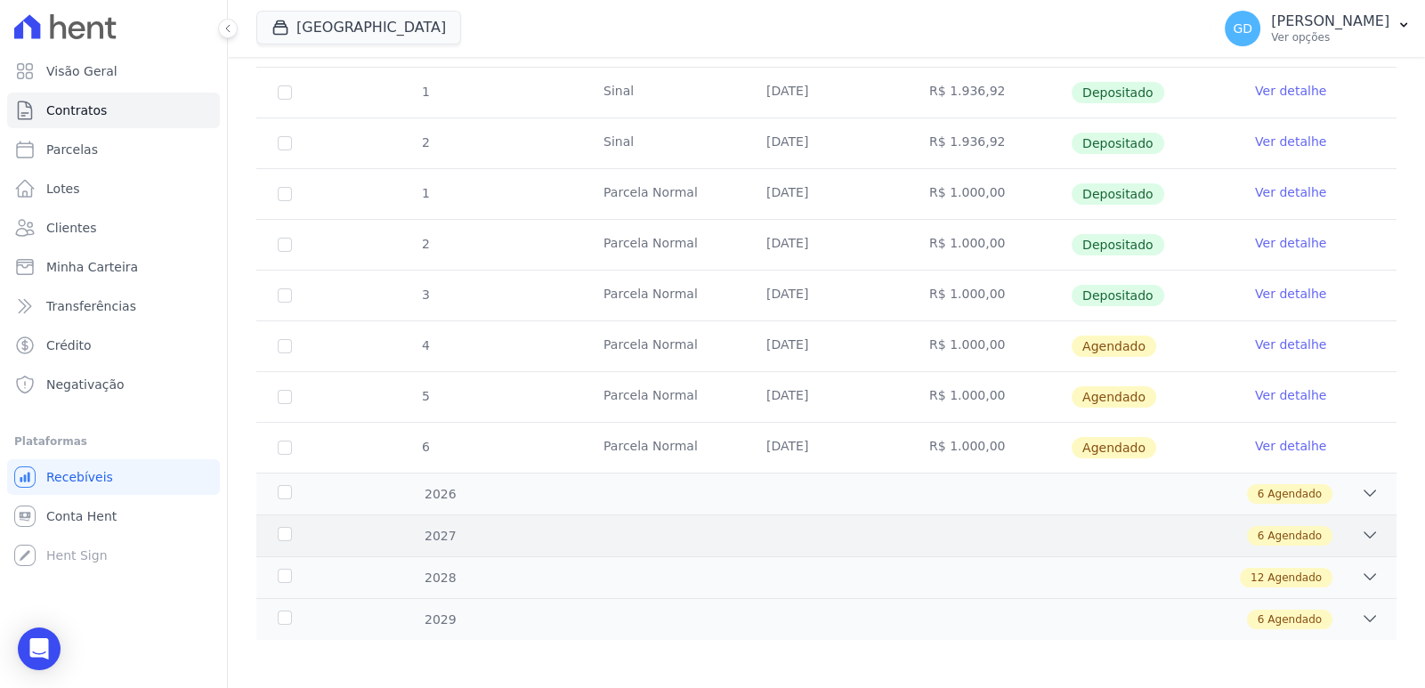
scroll to position [410, 0]
click at [1187, 475] on div "2026 6 Agendado" at bounding box center [826, 493] width 1140 height 42
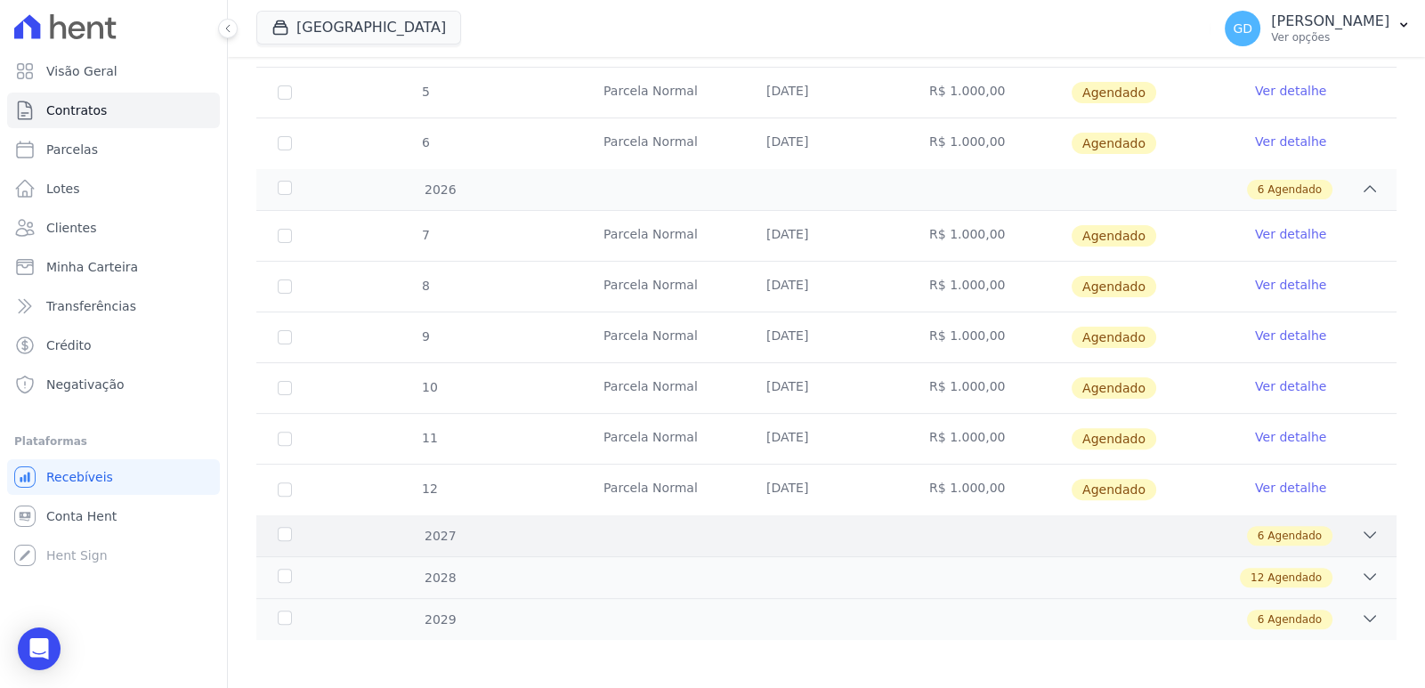
click at [1175, 537] on div "6 Agendado" at bounding box center [881, 536] width 993 height 20
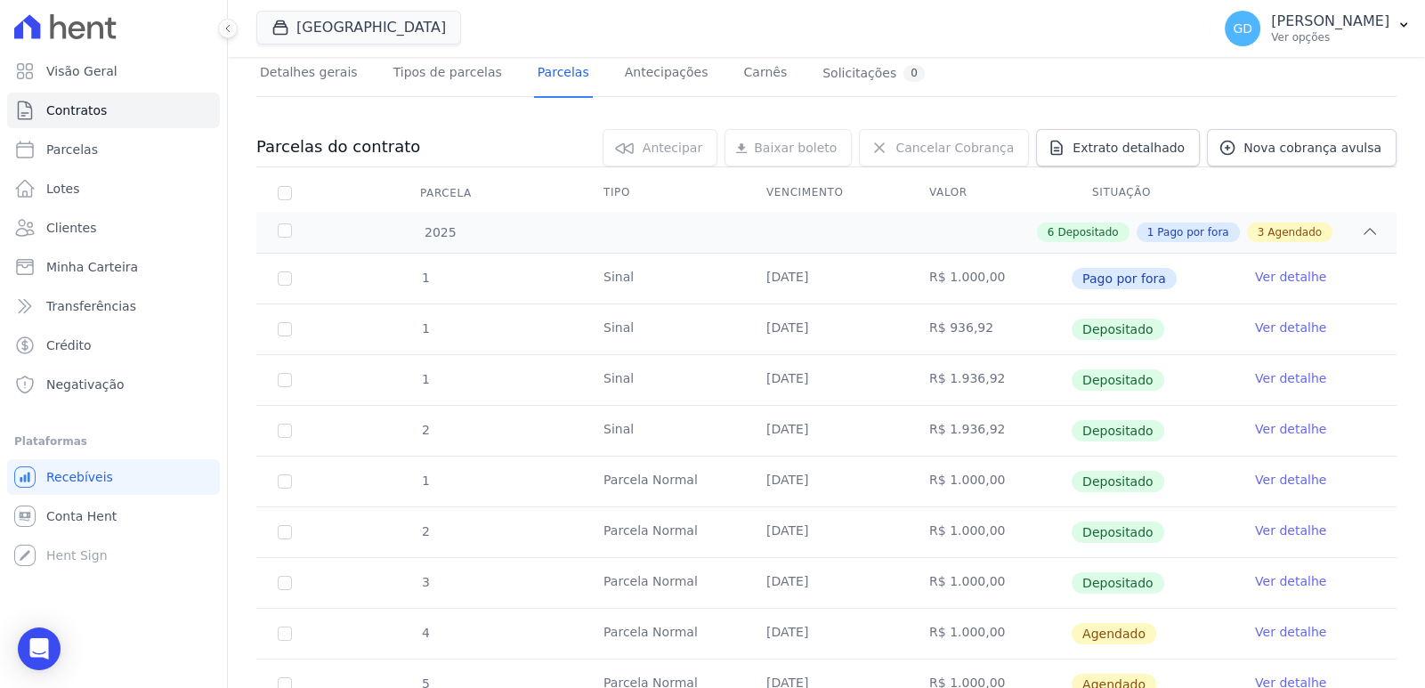
scroll to position [38, 0]
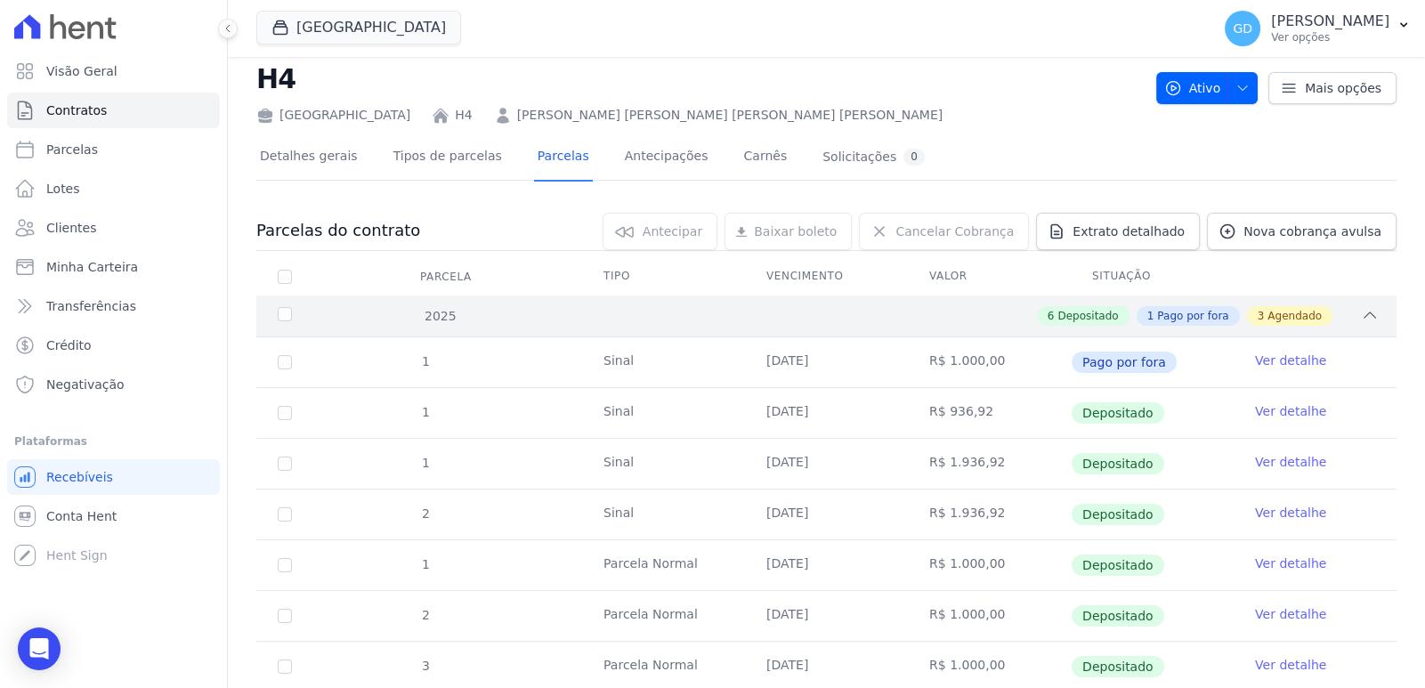
click at [1001, 320] on div "6 Depositado 1 Pago por fora 3 Agendado" at bounding box center [881, 316] width 993 height 20
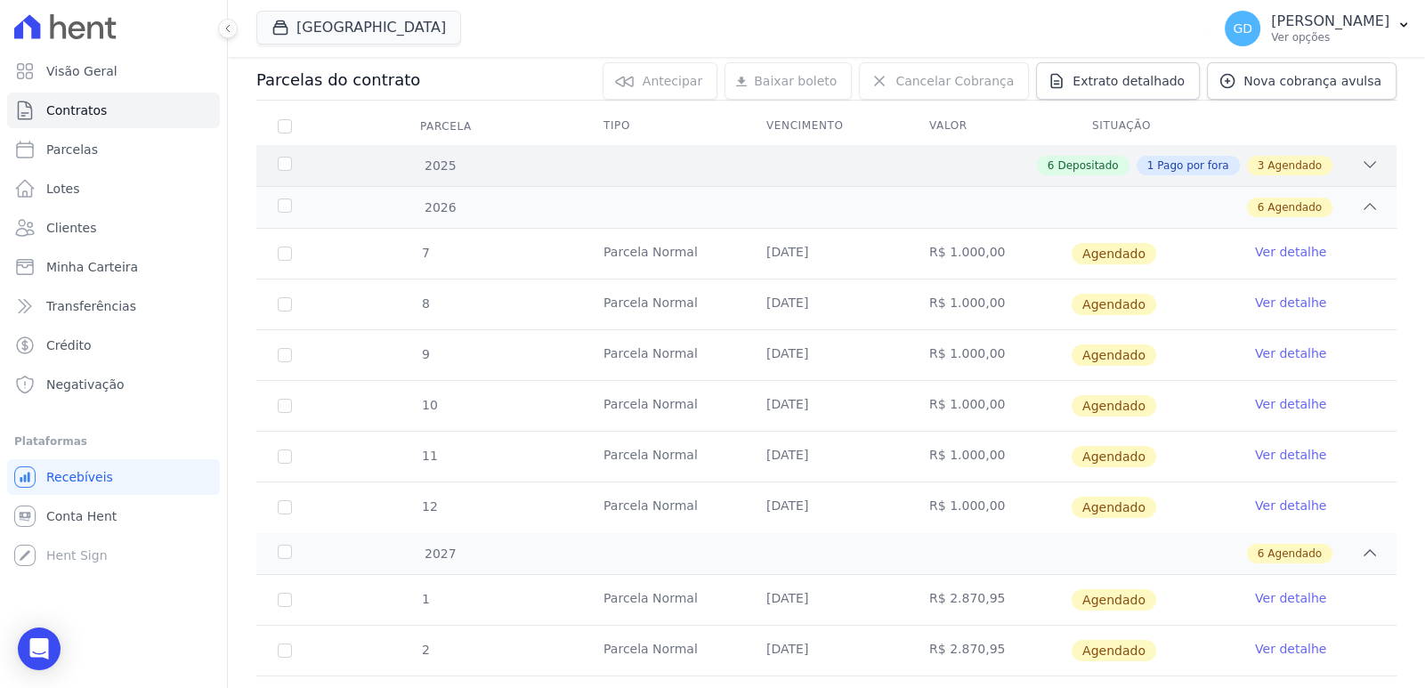
scroll to position [216, 0]
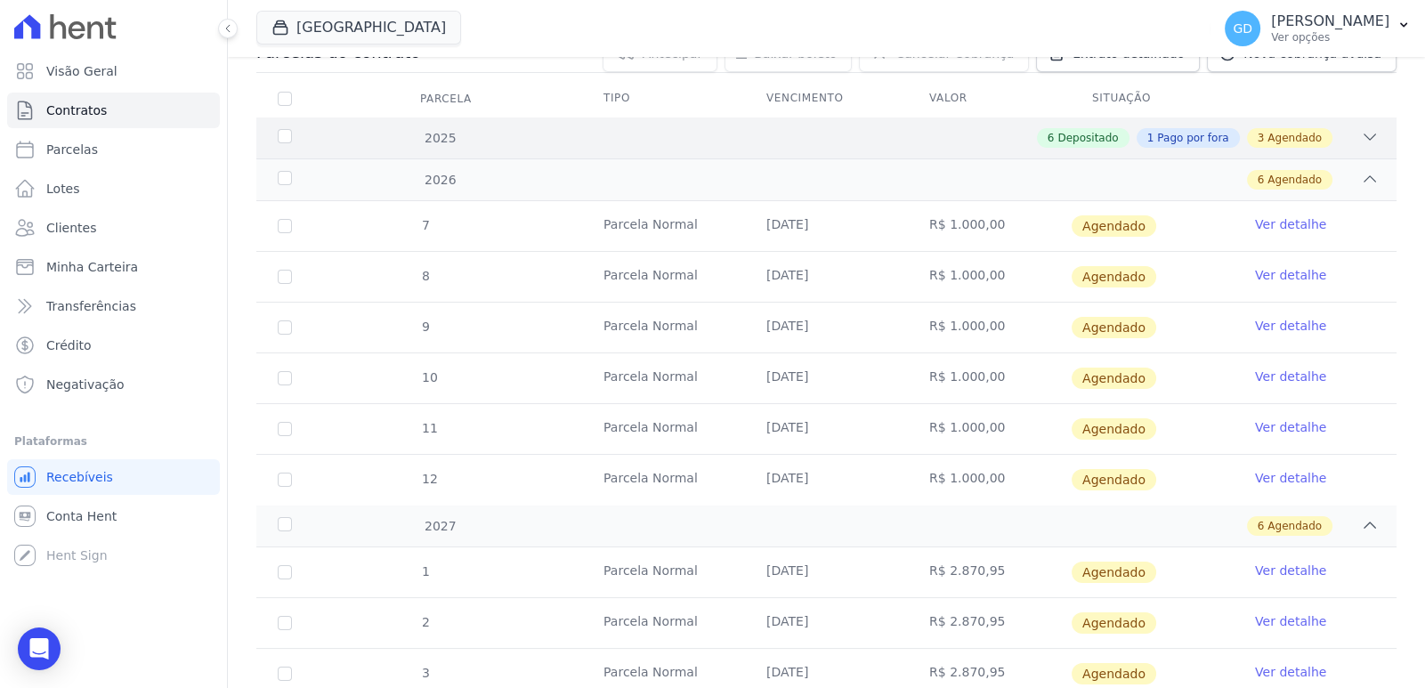
click at [903, 126] on div "2025 6 Depositado 1 Pago por fora 3 Agendado" at bounding box center [826, 137] width 1140 height 41
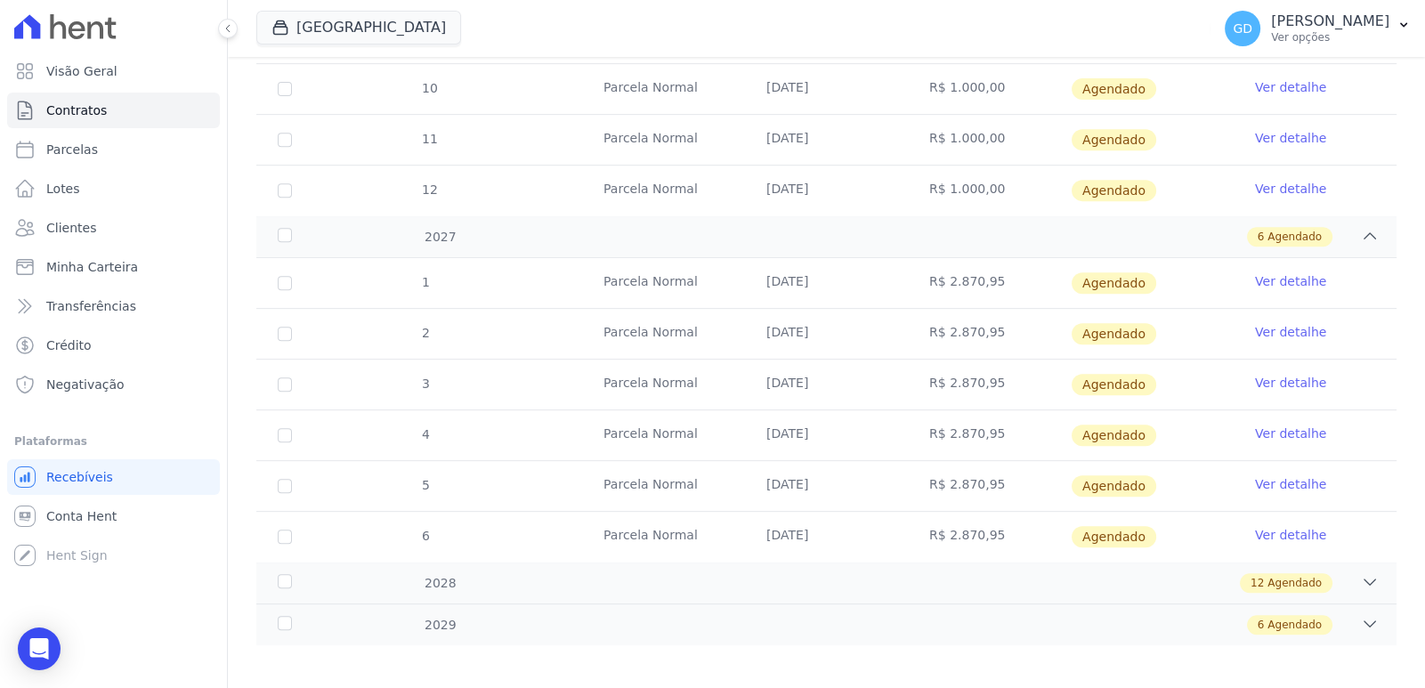
scroll to position [1017, 0]
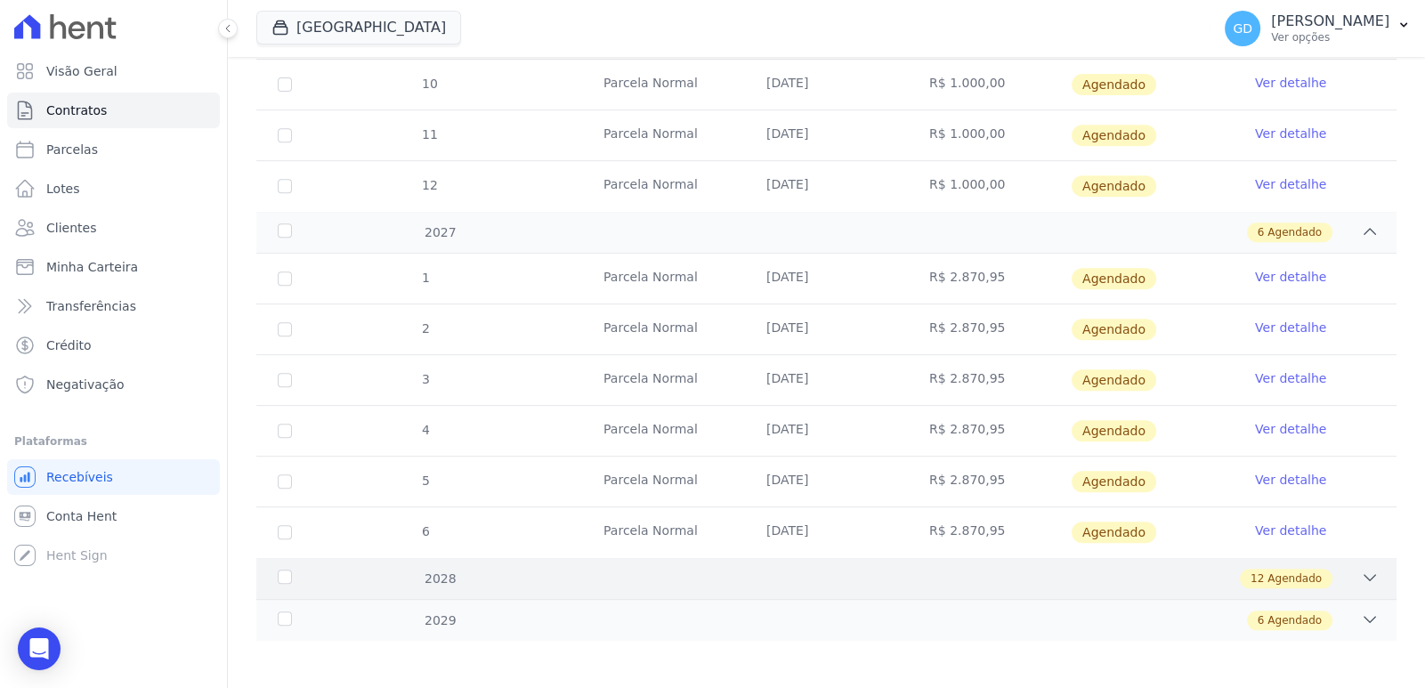
click at [886, 572] on div "12 Agendado" at bounding box center [881, 579] width 993 height 20
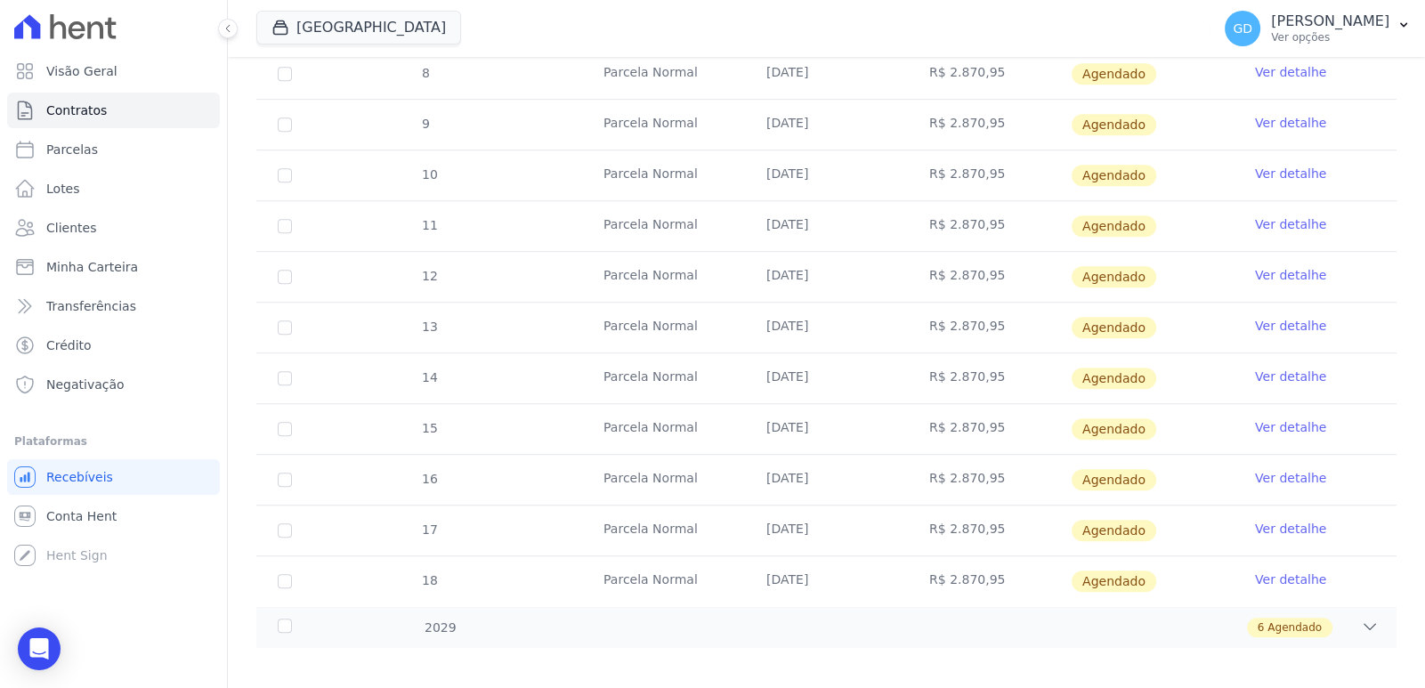
scroll to position [1624, 0]
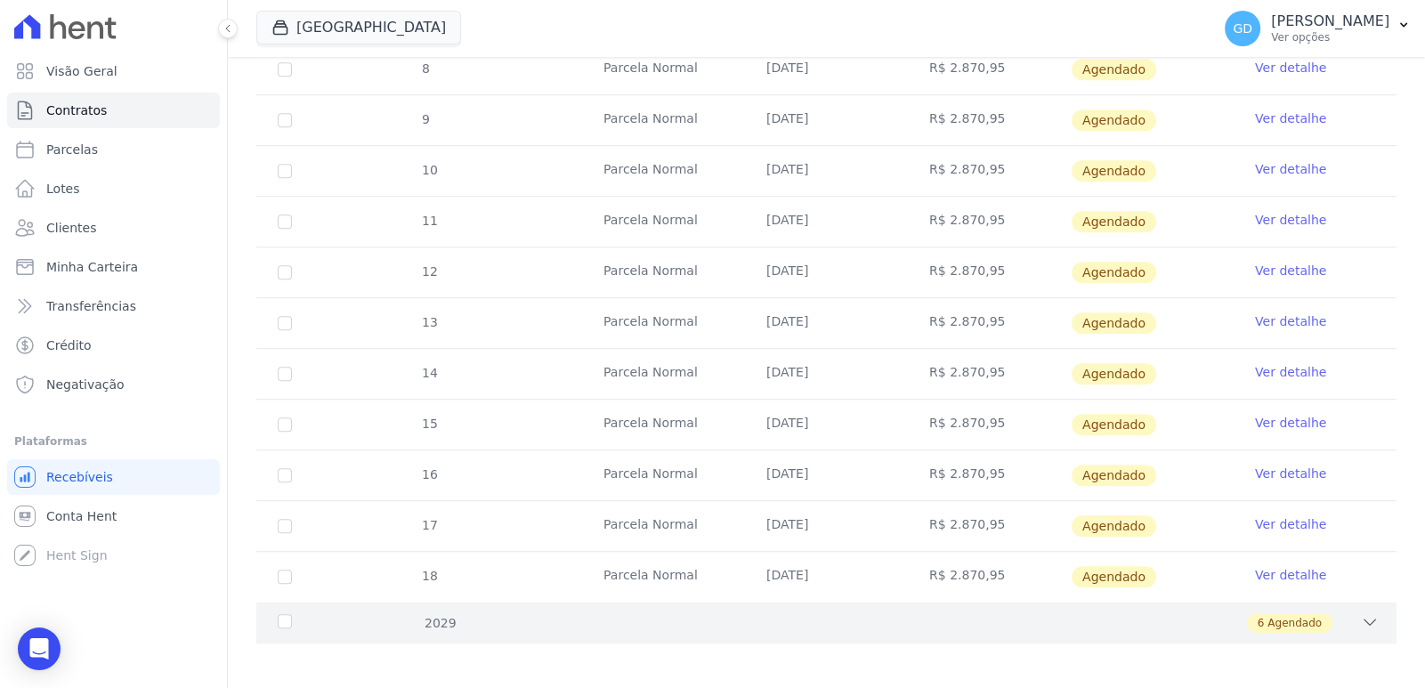
click at [903, 613] on div "6 Agendado" at bounding box center [881, 623] width 993 height 20
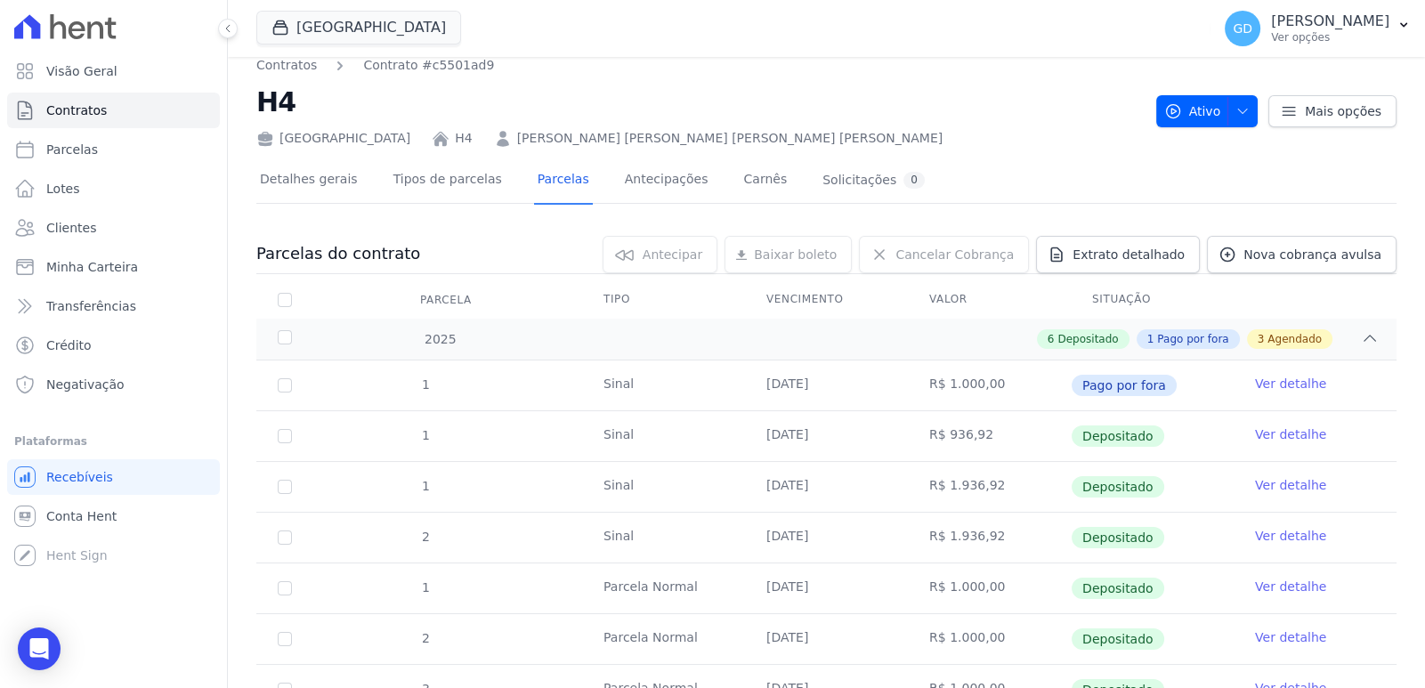
scroll to position [0, 0]
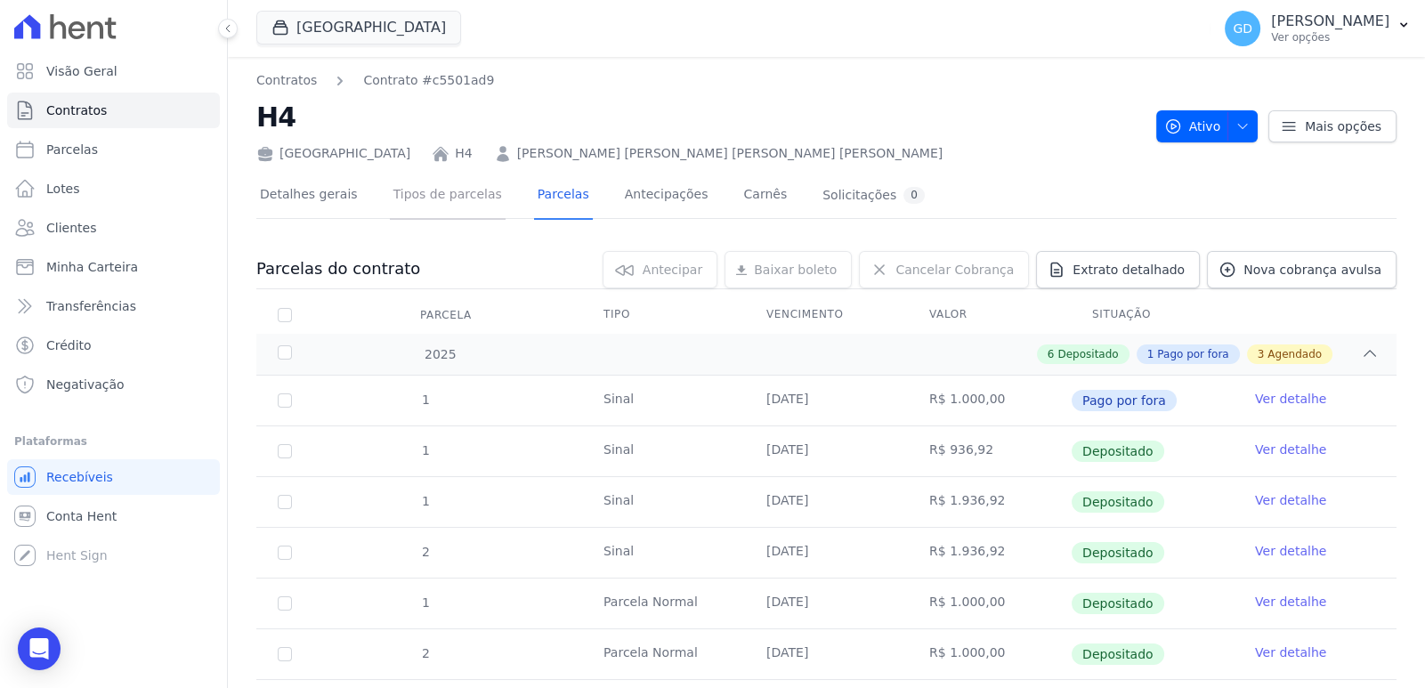
click at [442, 207] on link "Tipos de parcelas" at bounding box center [448, 196] width 116 height 47
